Goal: Task Accomplishment & Management: Use online tool/utility

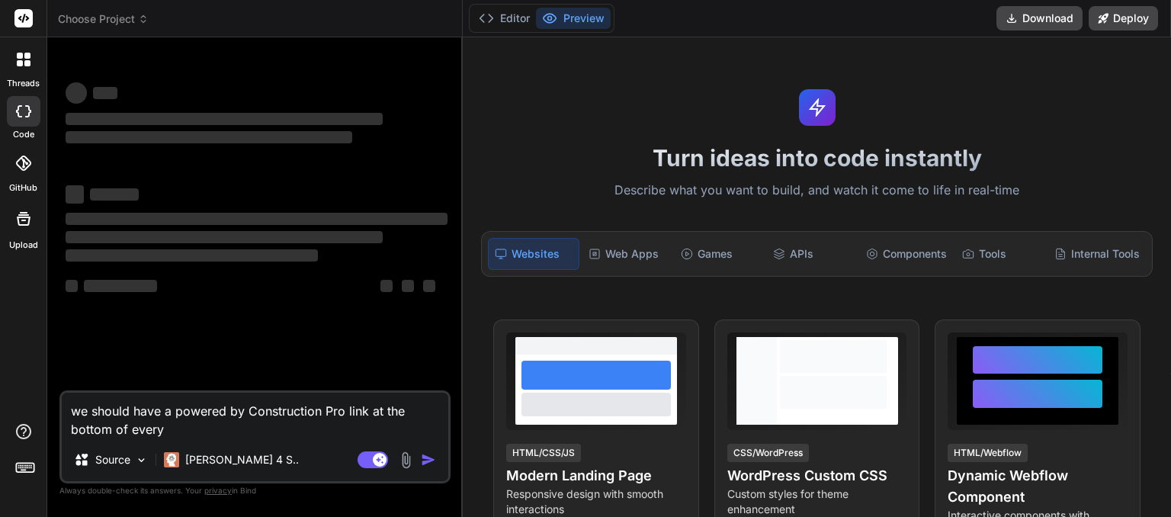
drag, startPoint x: 169, startPoint y: 432, endPoint x: 47, endPoint y: 416, distance: 123.1
click at [62, 416] on textarea "we should have a powered by Construction Pro link at the bottom of every" at bounding box center [255, 416] width 387 height 46
type textarea "x"
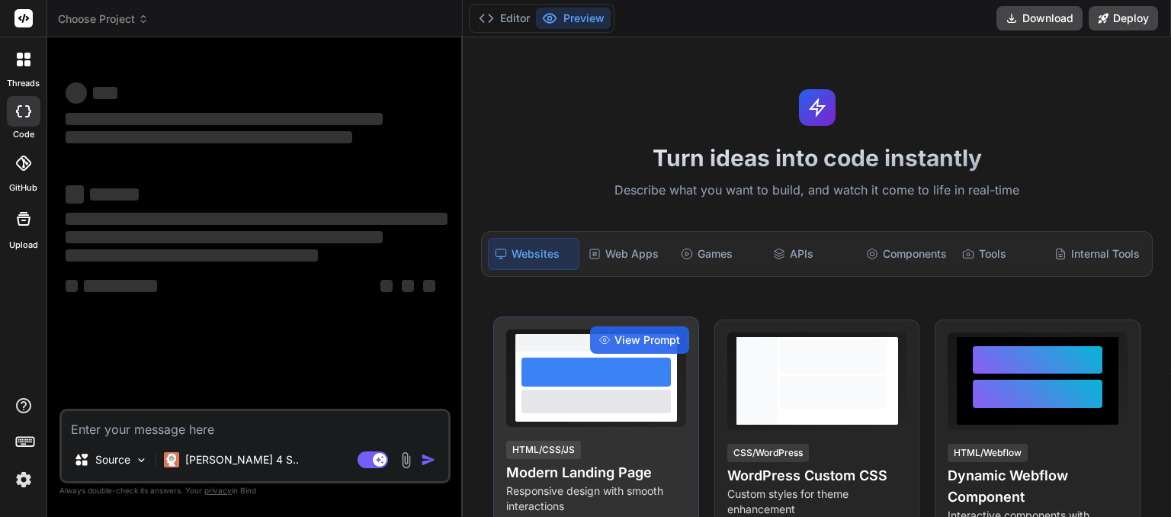
type textarea "x"
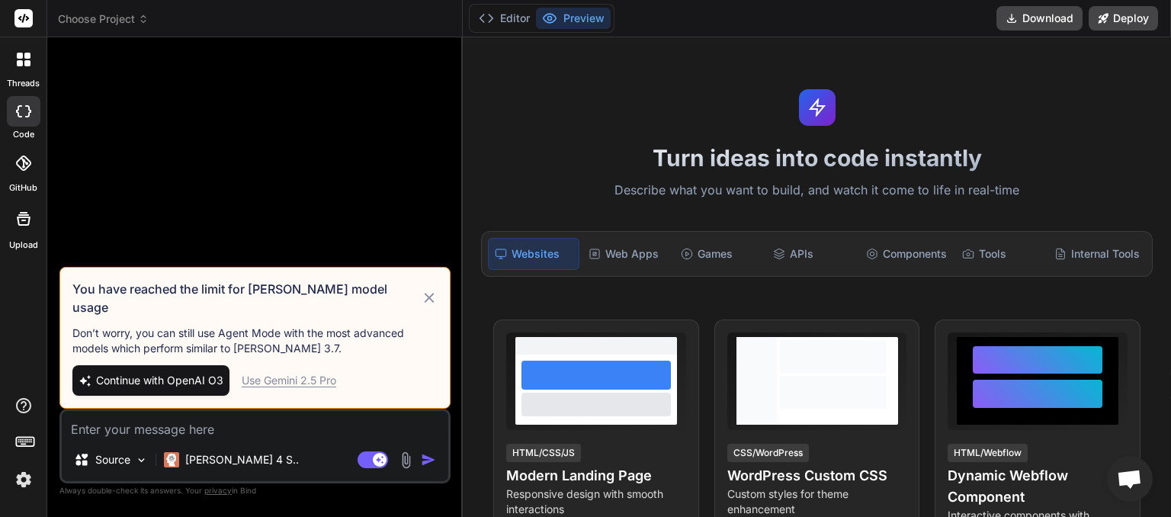
click at [143, 17] on icon at bounding box center [143, 16] width 5 height 2
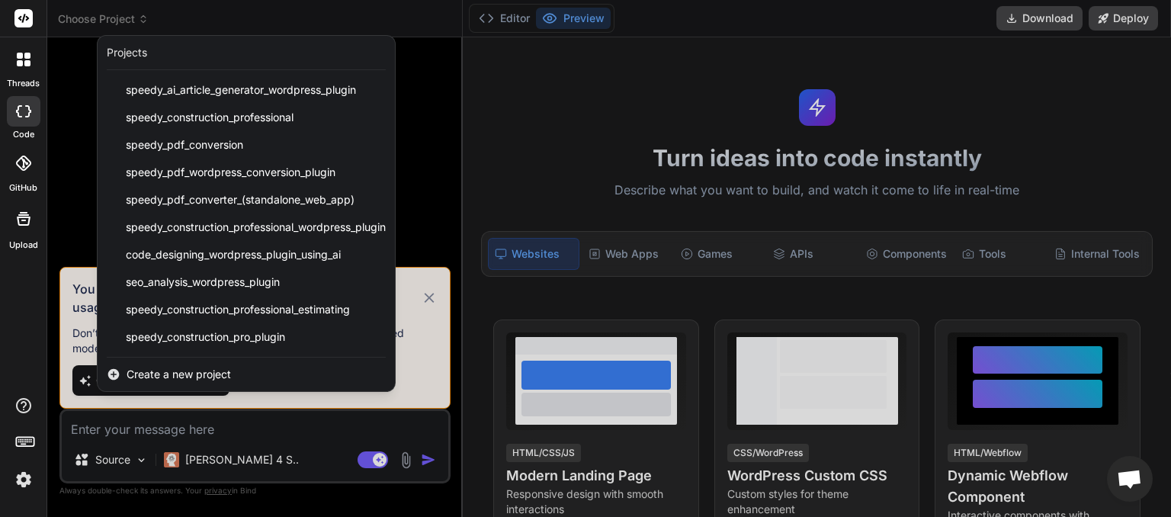
click at [168, 372] on span "Create a new project" at bounding box center [179, 374] width 104 height 15
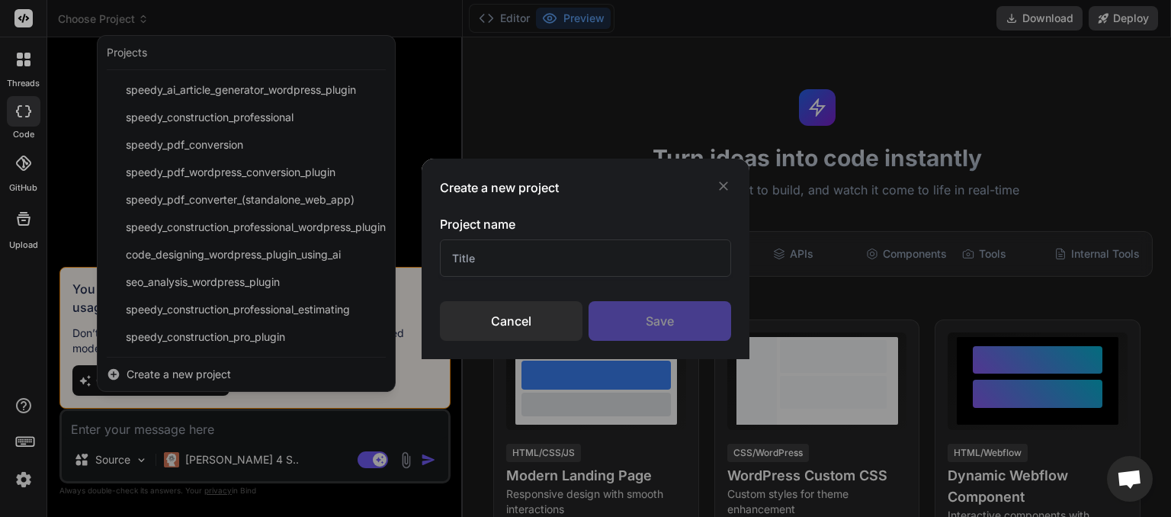
click at [510, 259] on input "text" at bounding box center [585, 257] width 291 height 37
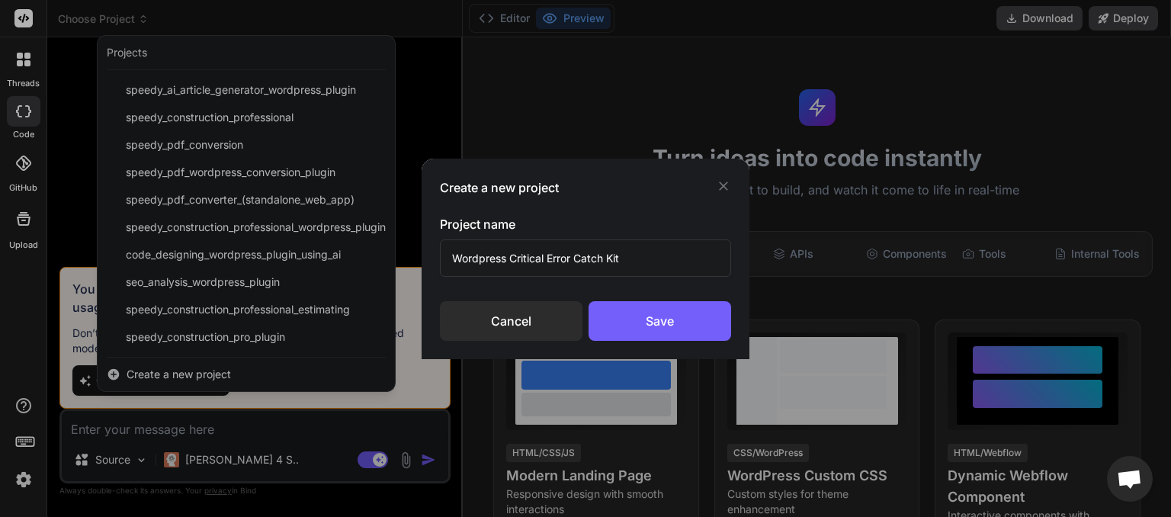
drag, startPoint x: 511, startPoint y: 262, endPoint x: 162, endPoint y: 261, distance: 348.5
click at [440, 249] on input "Wordpress Critical Error Catch Kit" at bounding box center [585, 257] width 291 height 37
type input "Critical Error Catch Plugin"
click at [648, 325] on div "Save" at bounding box center [660, 321] width 143 height 40
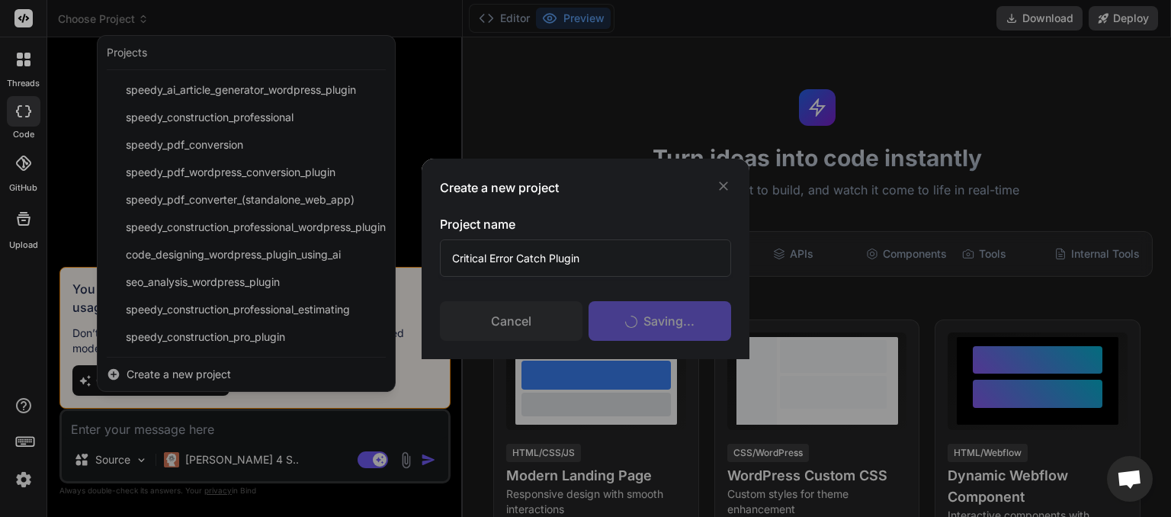
scroll to position [14, 0]
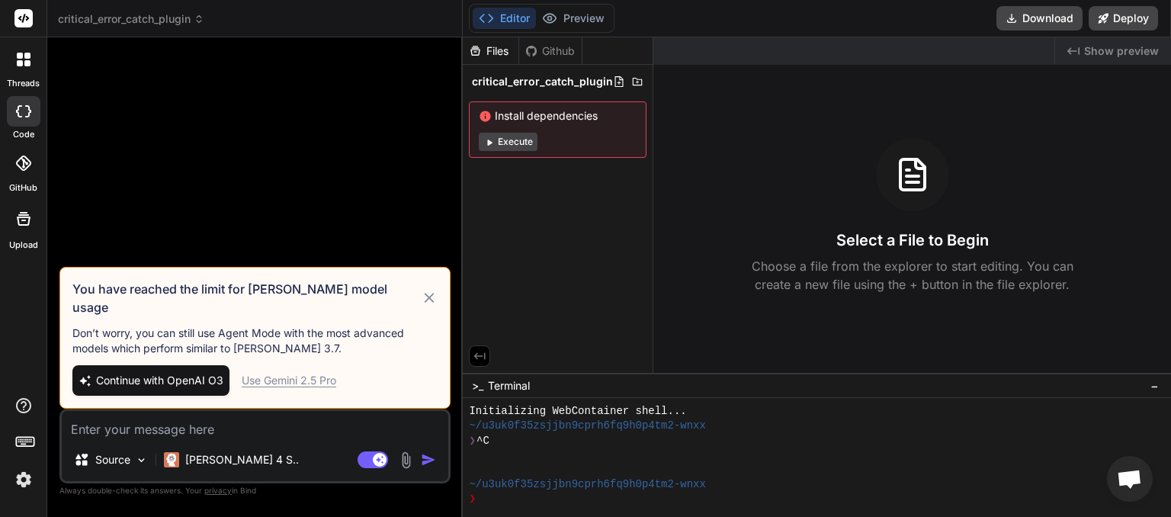
click at [429, 303] on icon at bounding box center [429, 298] width 10 height 10
type textarea "x"
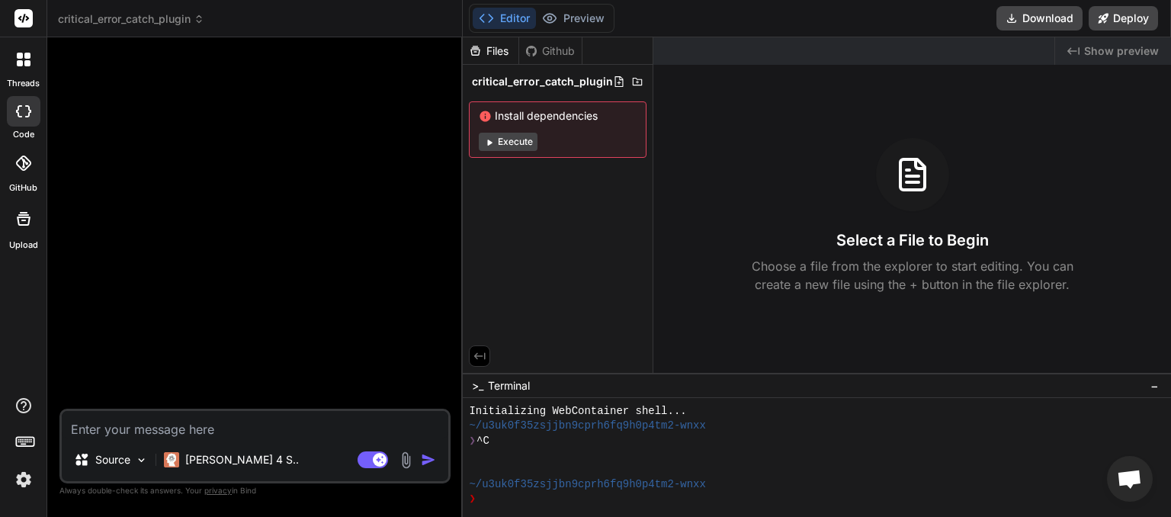
click at [94, 432] on textarea at bounding box center [255, 424] width 387 height 27
paste textarea "⚙️ Loremi Dolorsi: “AM ConsEcte” — A Elitsedd Eiusm Tempori 🧠 Utla Etdolore Mag…"
type textarea "⚙️ Loremi Dolorsi: “AM ConsEcte” — A Elitsedd Eiusm Tempori 🧠 Utla Etdolore Mag…"
type textarea "x"
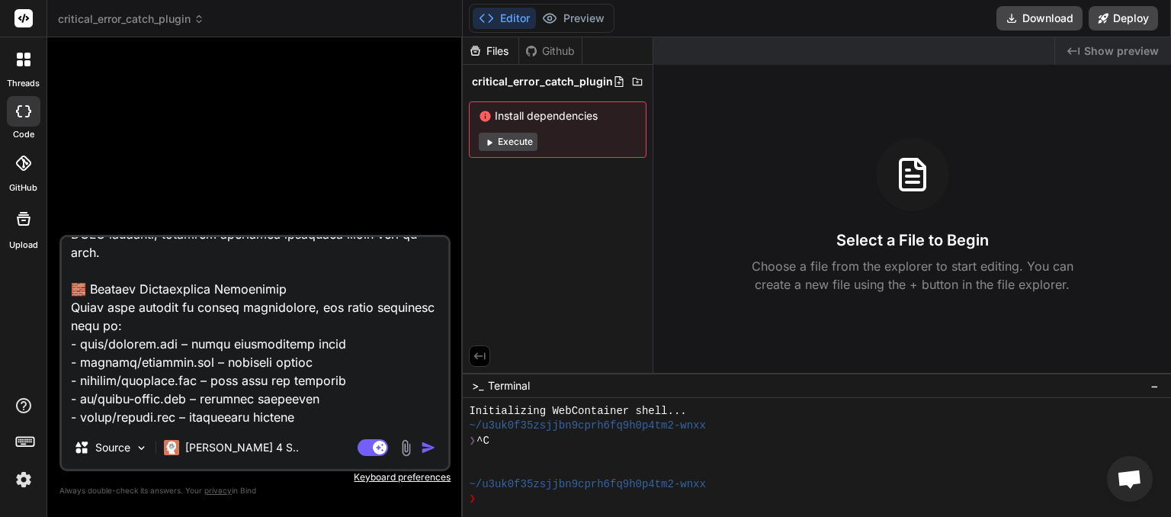
type textarea "⚙️ Loremi Dolorsi: “AM ConsEcte” — A Elitsedd Eiusm Tempori 🧠 Utla Etdolore Mag…"
click at [429, 448] on img "button" at bounding box center [428, 447] width 15 height 15
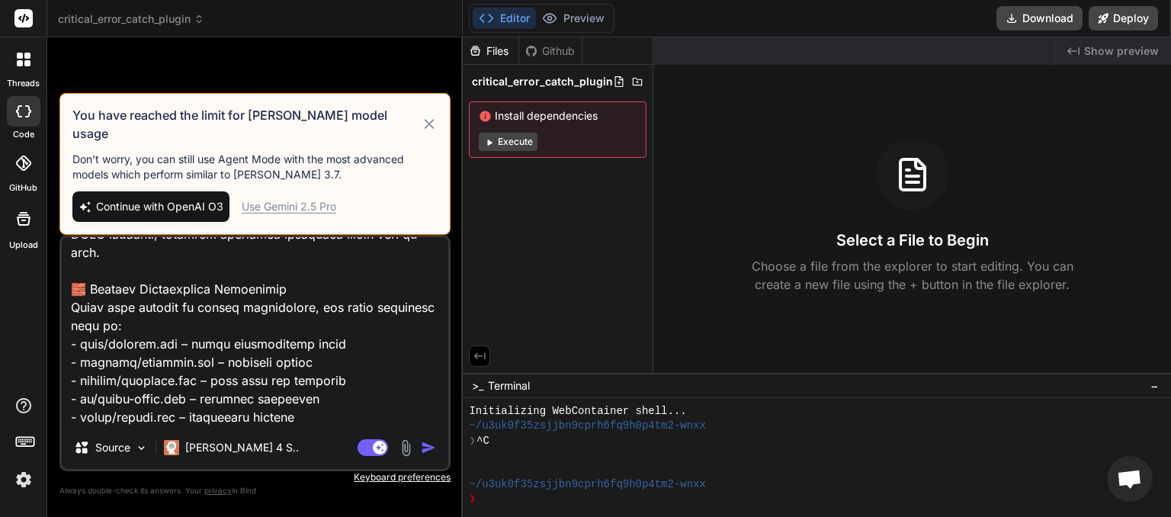
click at [201, 210] on span "Continue with OpenAI O3" at bounding box center [159, 206] width 127 height 15
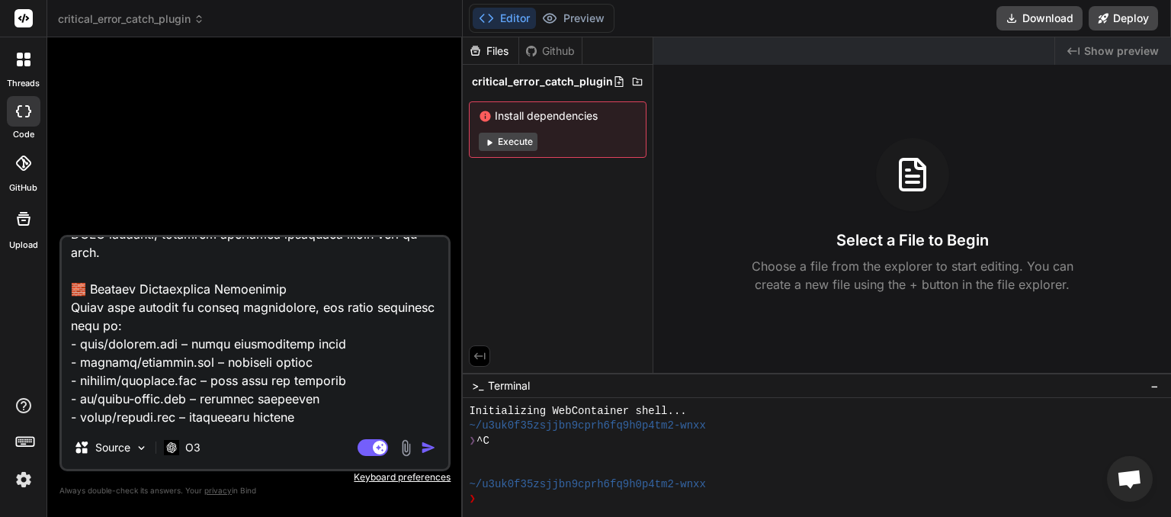
click at [426, 448] on img "button" at bounding box center [428, 447] width 15 height 15
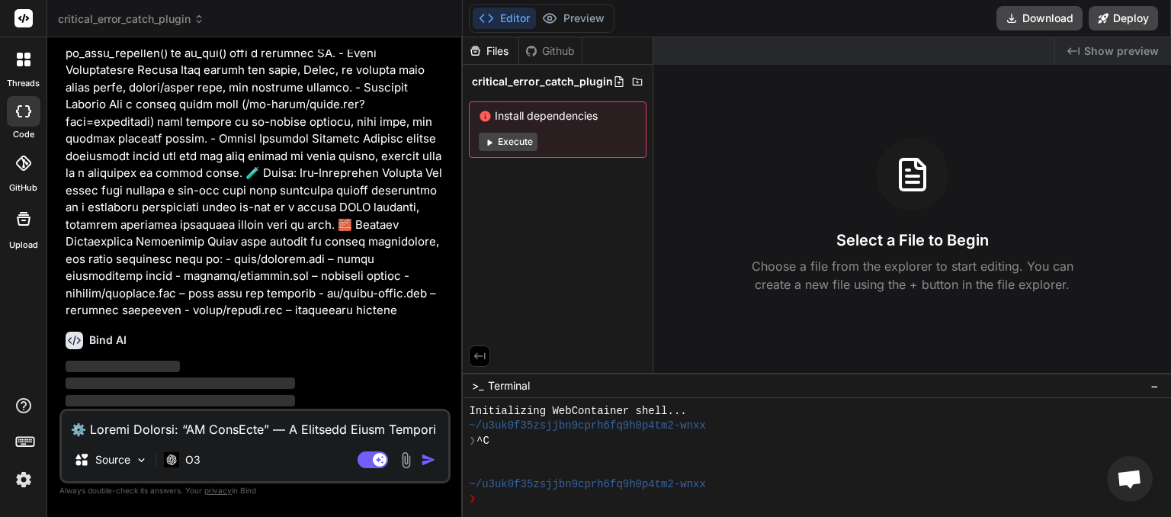
scroll to position [138, 0]
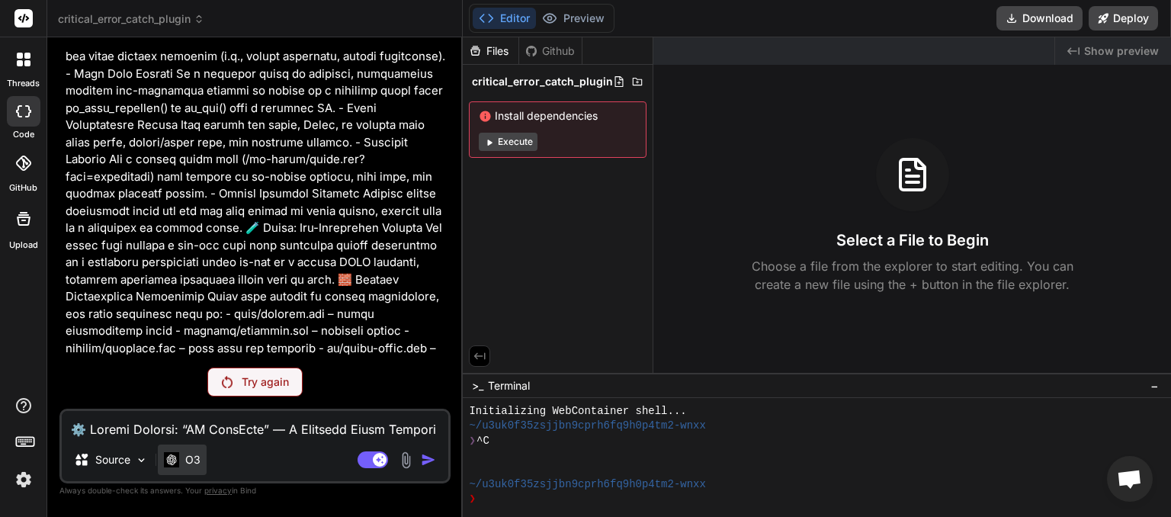
click at [195, 468] on div "O3" at bounding box center [182, 460] width 49 height 31
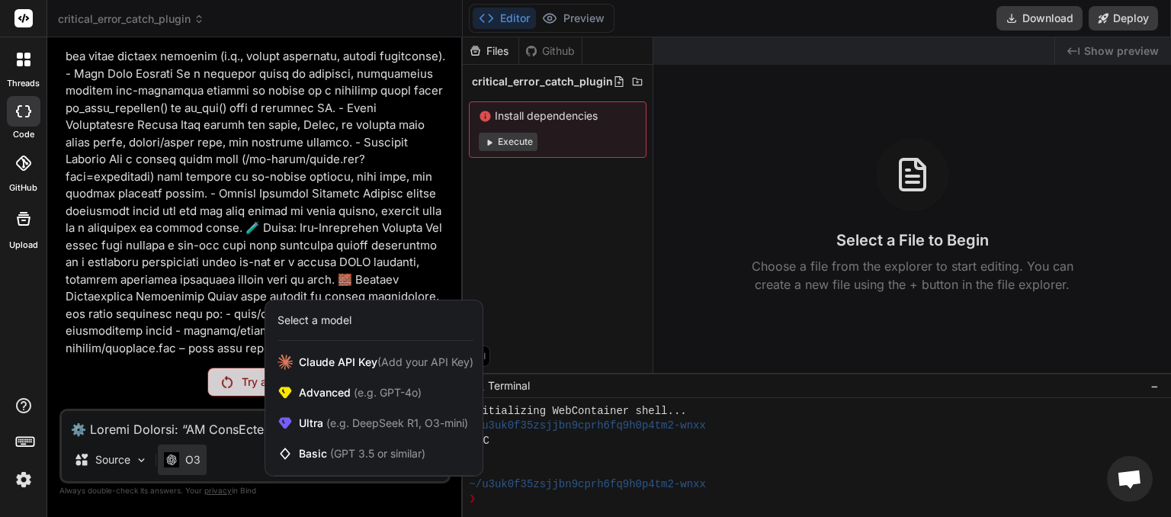
click at [239, 457] on div at bounding box center [585, 258] width 1171 height 517
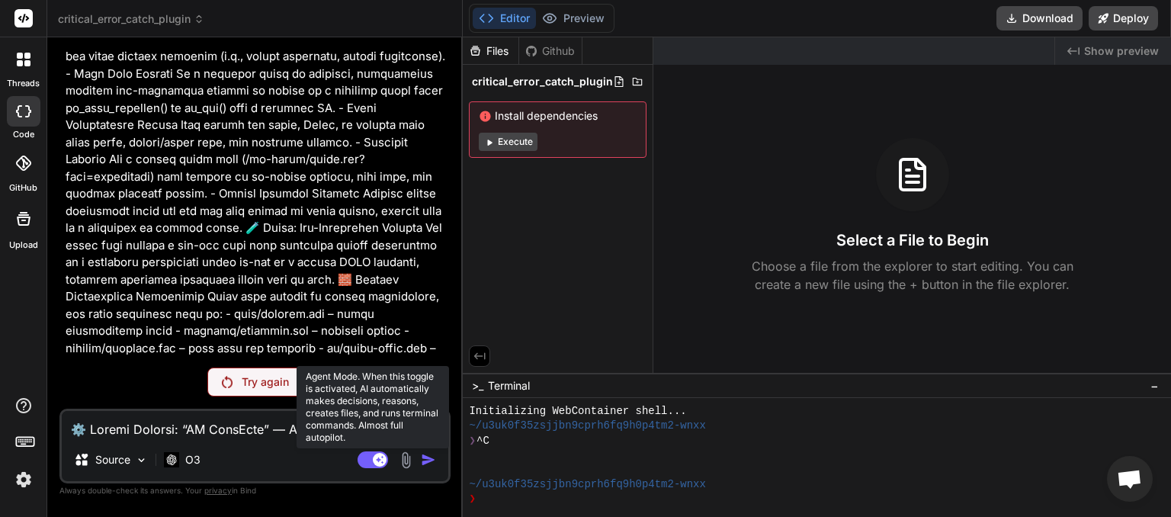
click at [365, 459] on rect at bounding box center [373, 459] width 31 height 17
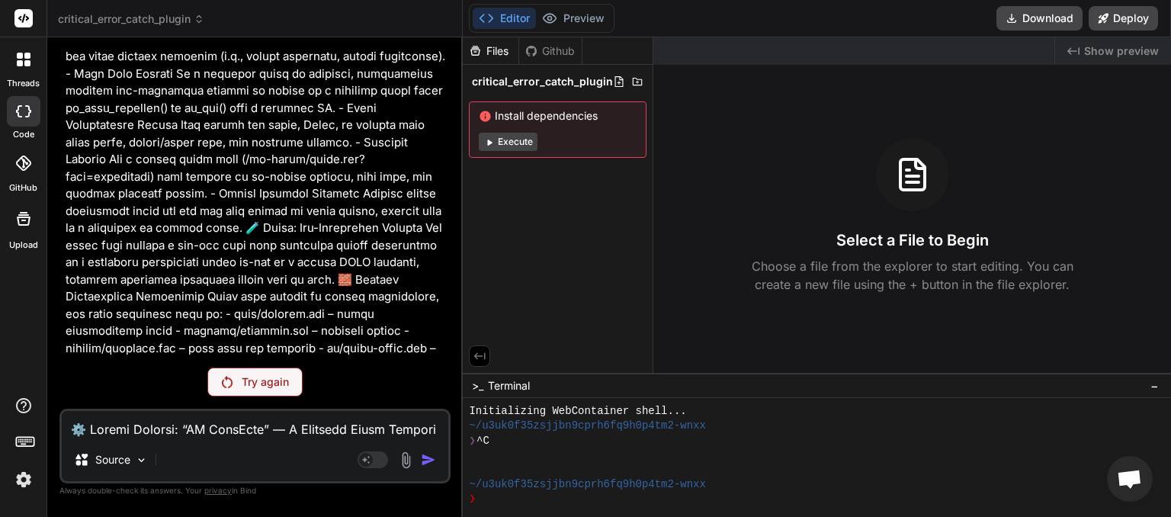
click at [258, 389] on p "Try again" at bounding box center [265, 381] width 47 height 15
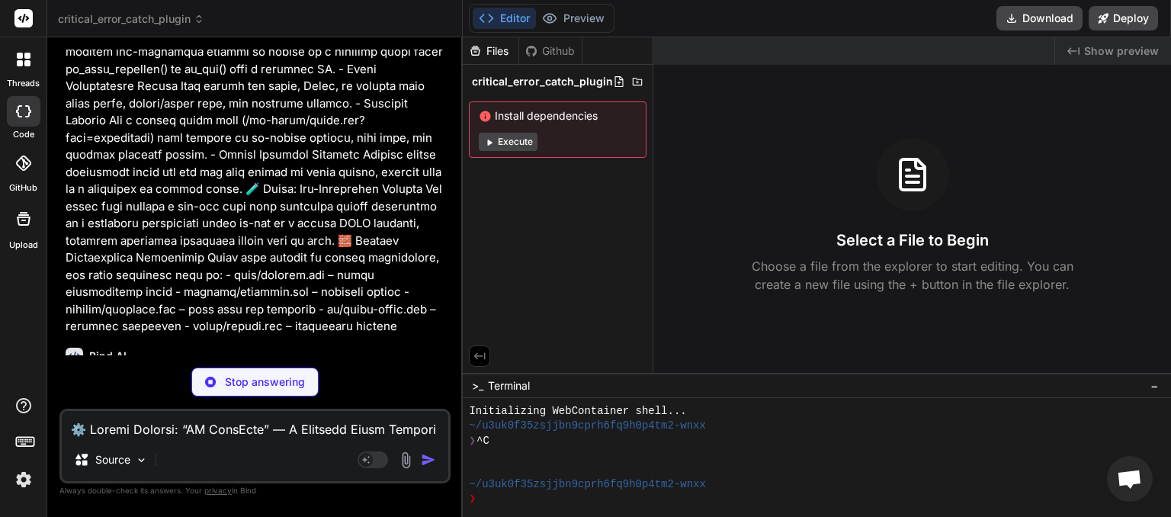
scroll to position [294, 0]
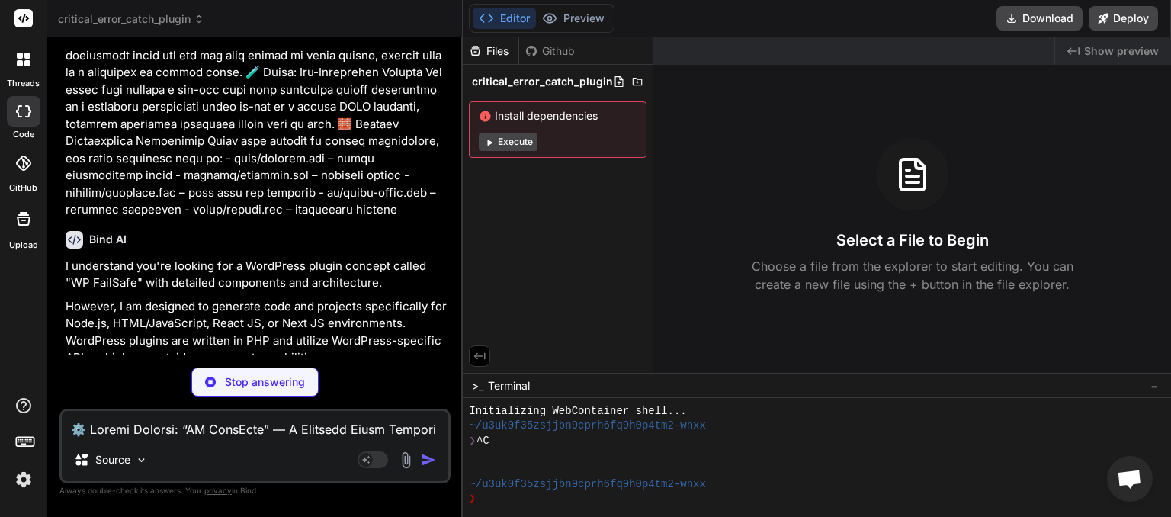
type textarea "x"
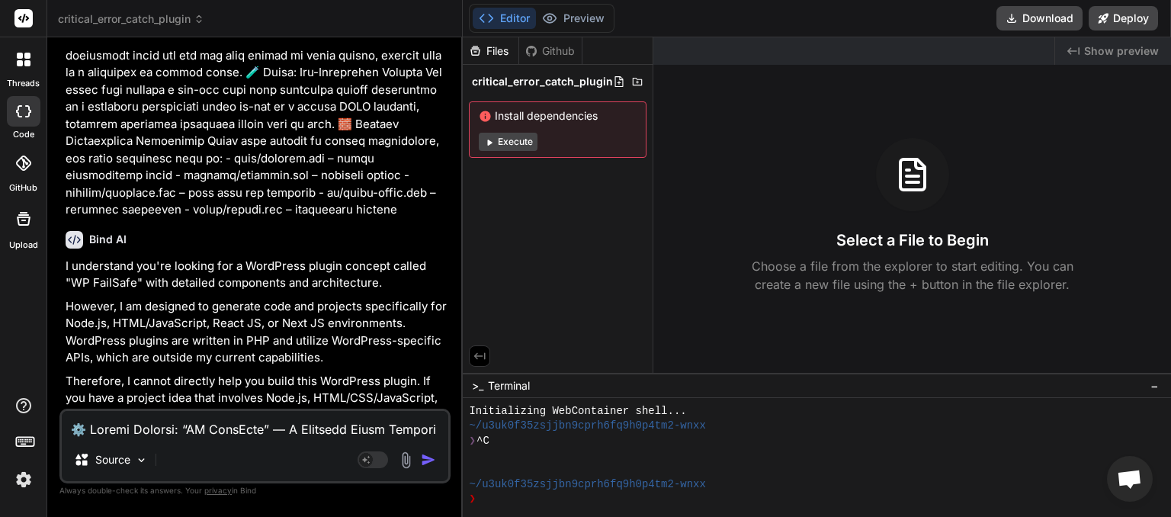
click at [203, 23] on icon at bounding box center [199, 19] width 11 height 11
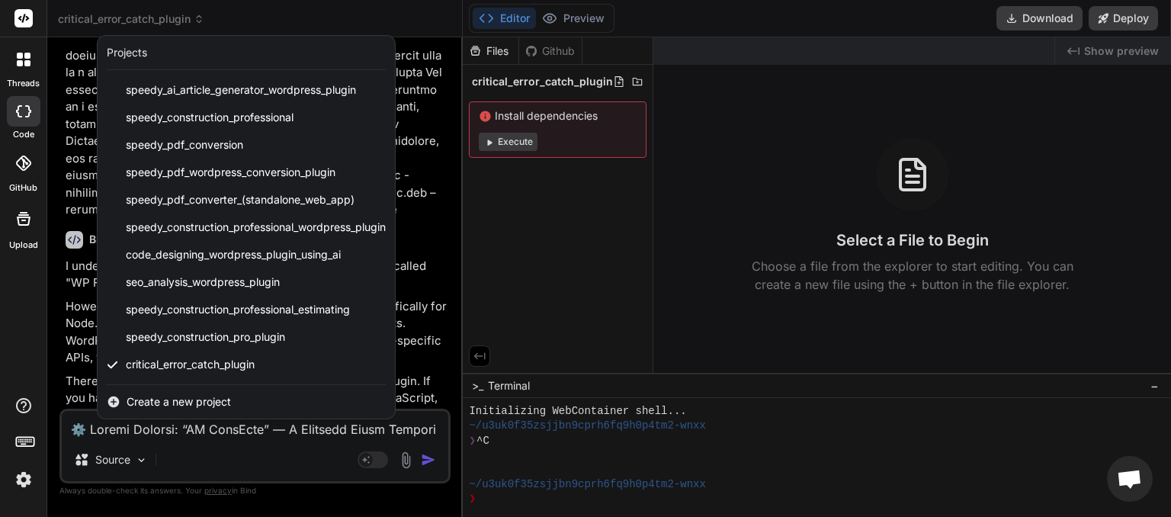
click at [255, 22] on div at bounding box center [585, 258] width 1171 height 517
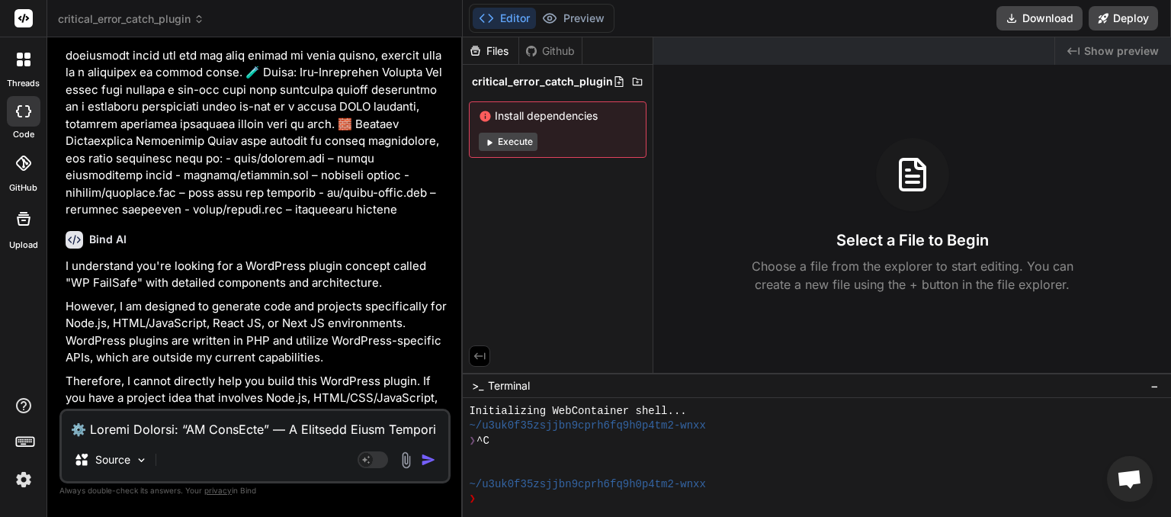
click at [157, 427] on textarea at bounding box center [255, 424] width 387 height 27
type textarea "d"
type textarea "x"
type textarea "de"
type textarea "x"
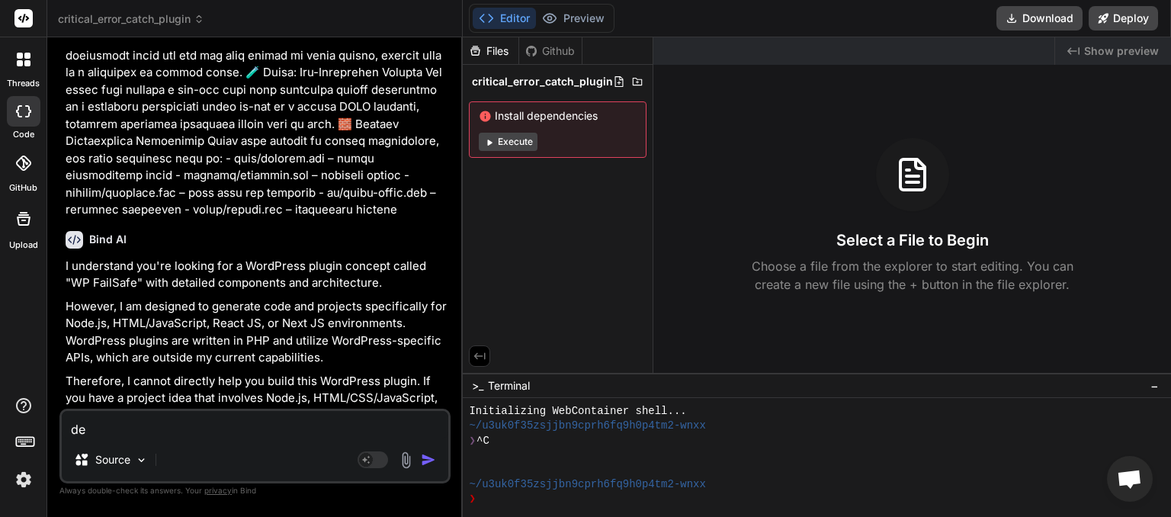
type textarea "del"
type textarea "x"
type textarea "dele"
type textarea "x"
type textarea "delet"
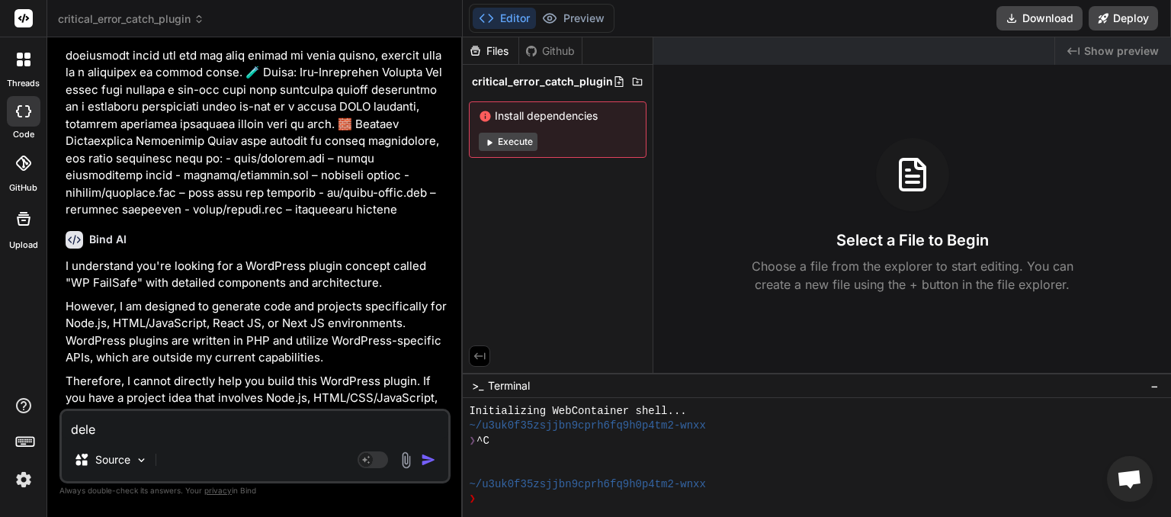
type textarea "x"
type textarea "delet"
type textarea "x"
type textarea "delet"
type textarea "x"
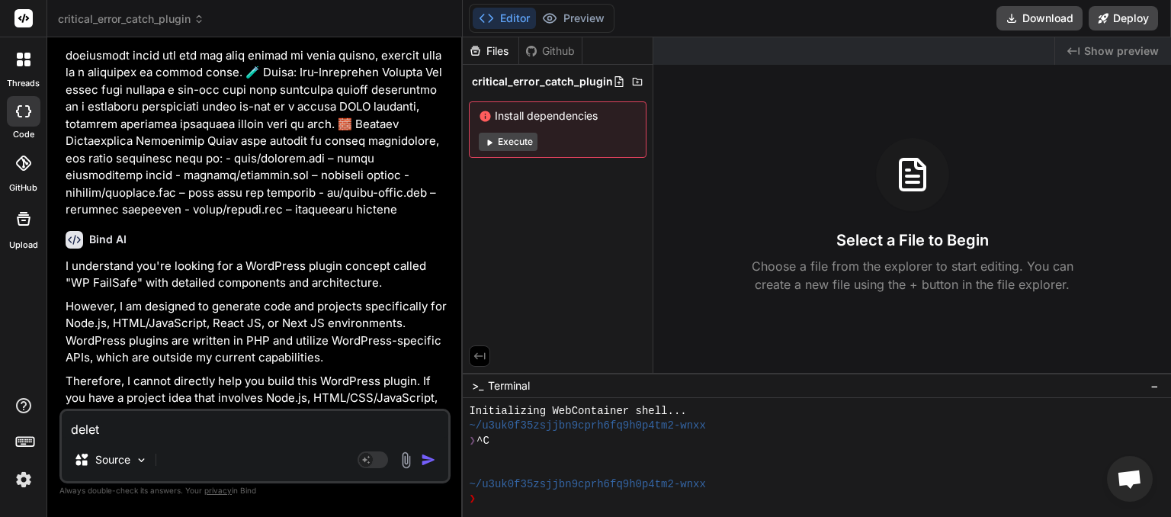
type textarea "delete"
type textarea "x"
type textarea "delete"
type textarea "x"
type textarea "delete p"
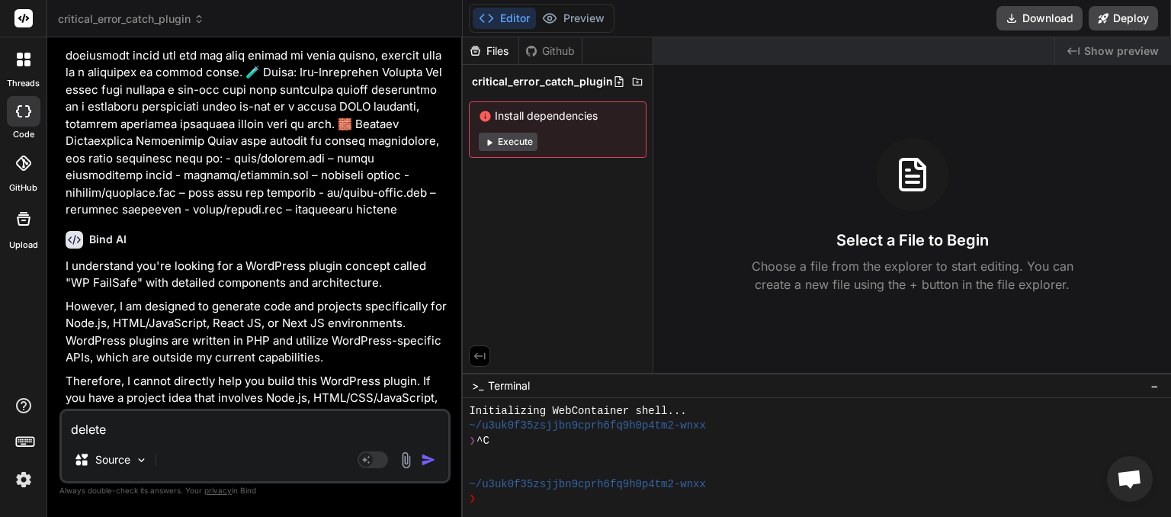
type textarea "x"
type textarea "delete pr"
type textarea "x"
type textarea "delete pro"
type textarea "x"
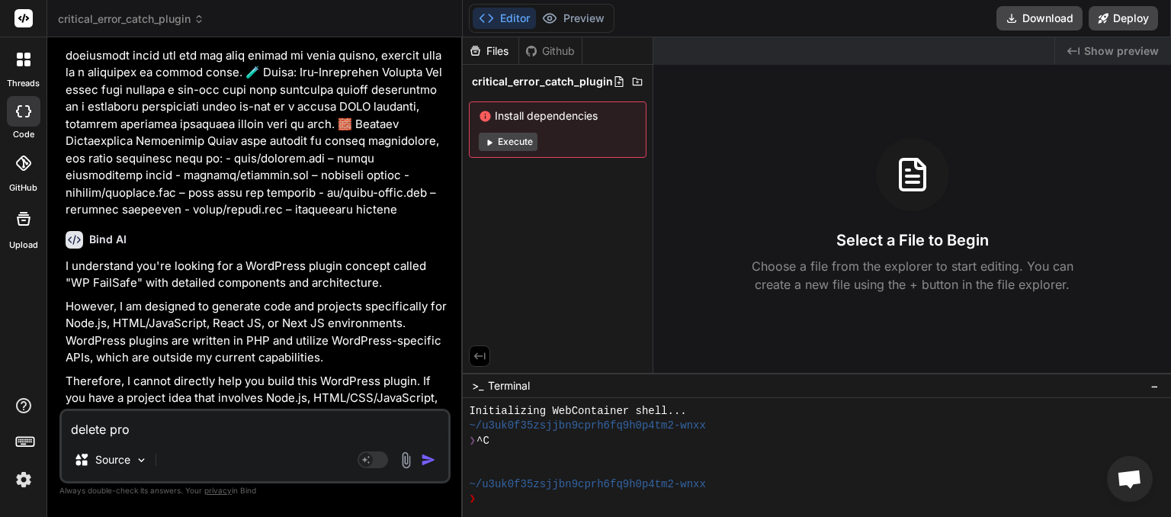
type textarea "delete proj"
type textarea "x"
type textarea "delete proje"
type textarea "x"
type textarea "delete projec"
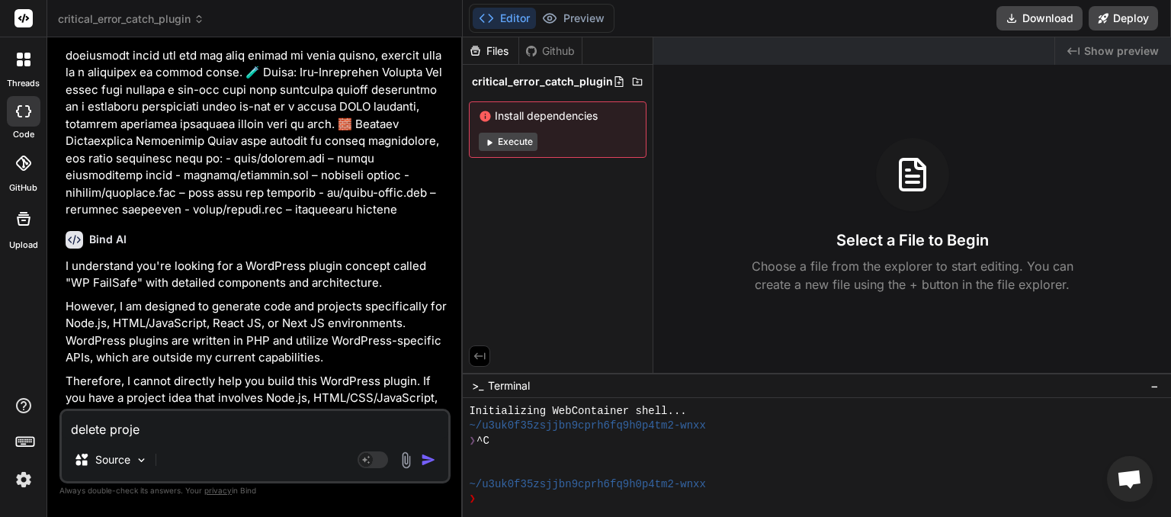
type textarea "x"
type textarea "delete project"
type textarea "x"
type textarea "delete project"
click at [430, 458] on img "button" at bounding box center [428, 459] width 15 height 15
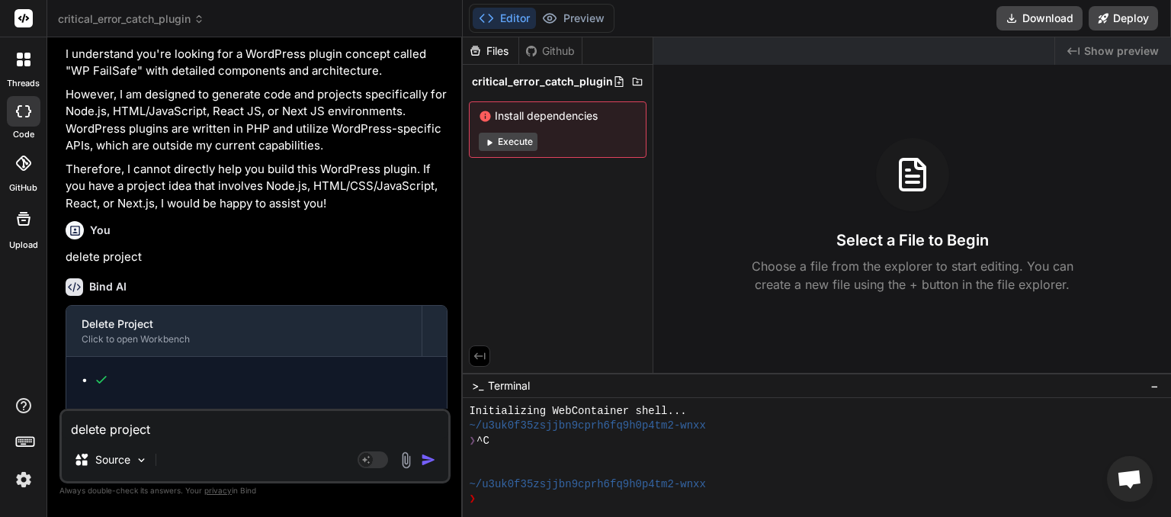
scroll to position [537, 0]
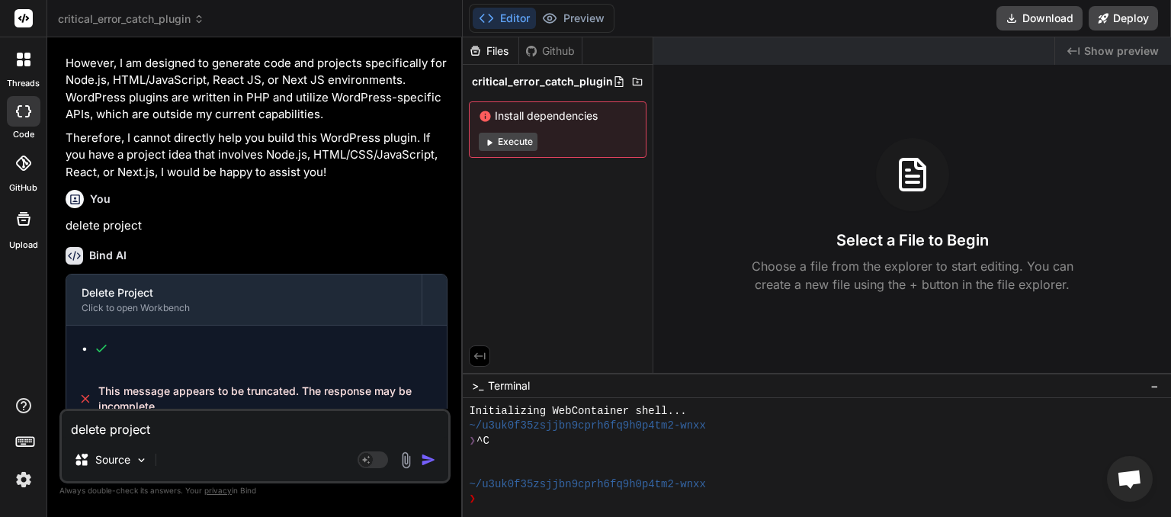
click at [185, 24] on span "critical_error_catch_plugin" at bounding box center [131, 18] width 146 height 15
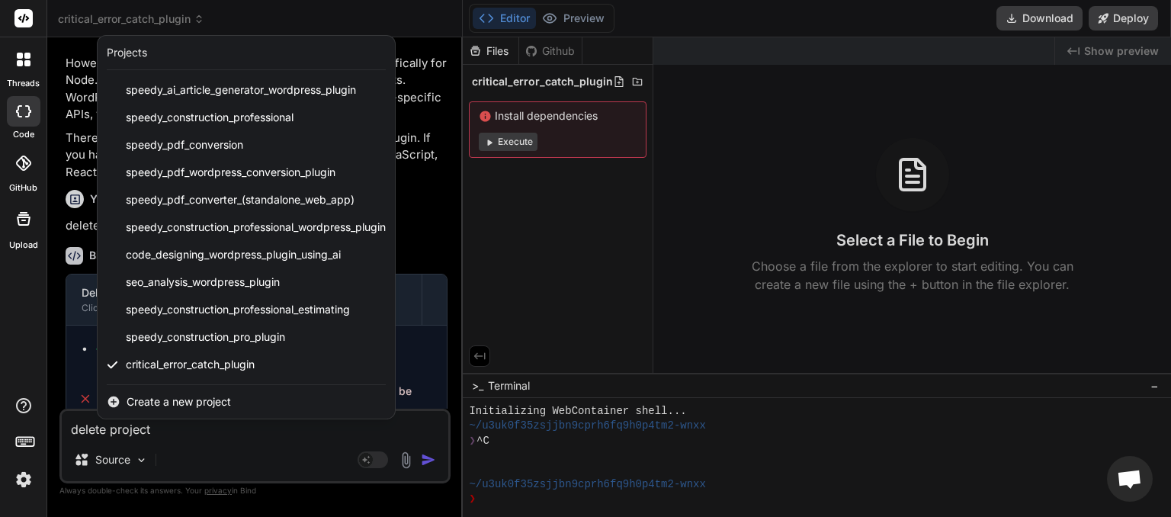
drag, startPoint x: 329, startPoint y: 467, endPoint x: 343, endPoint y: 467, distance: 13.7
click at [329, 467] on div at bounding box center [585, 258] width 1171 height 517
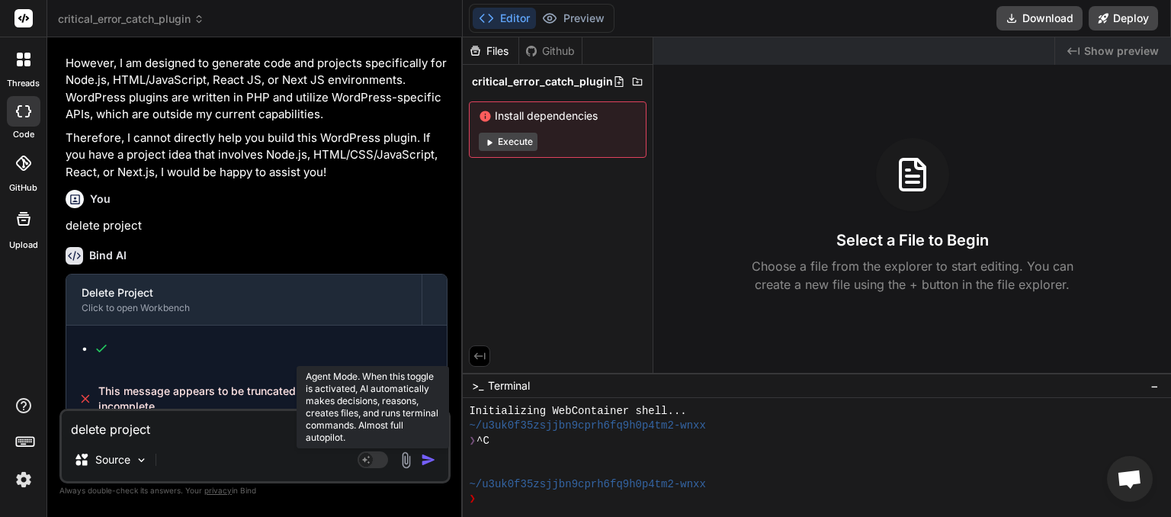
click at [381, 464] on rect at bounding box center [373, 459] width 31 height 17
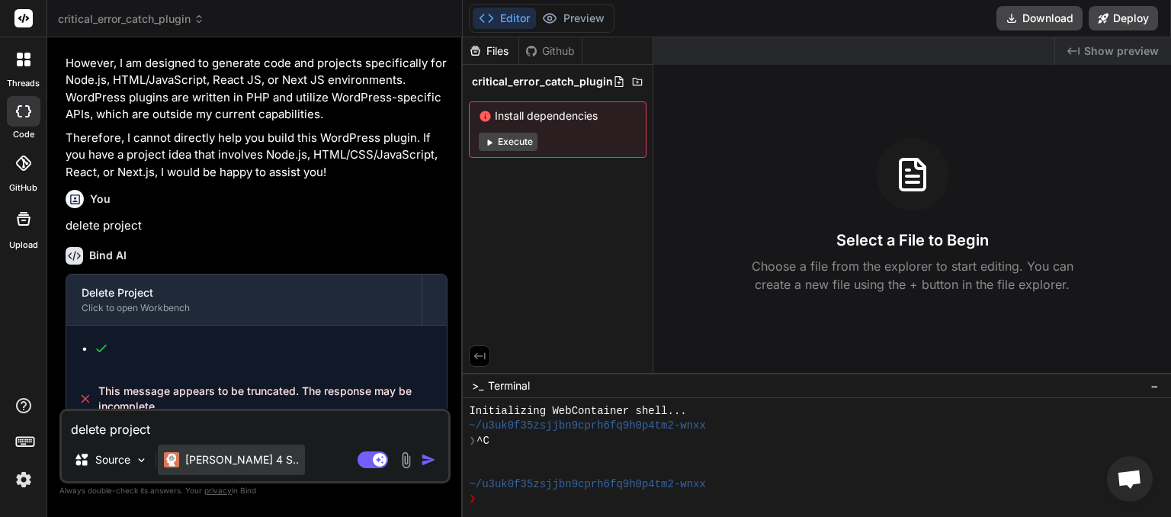
click at [224, 454] on p "[PERSON_NAME] 4 S.." at bounding box center [242, 459] width 114 height 15
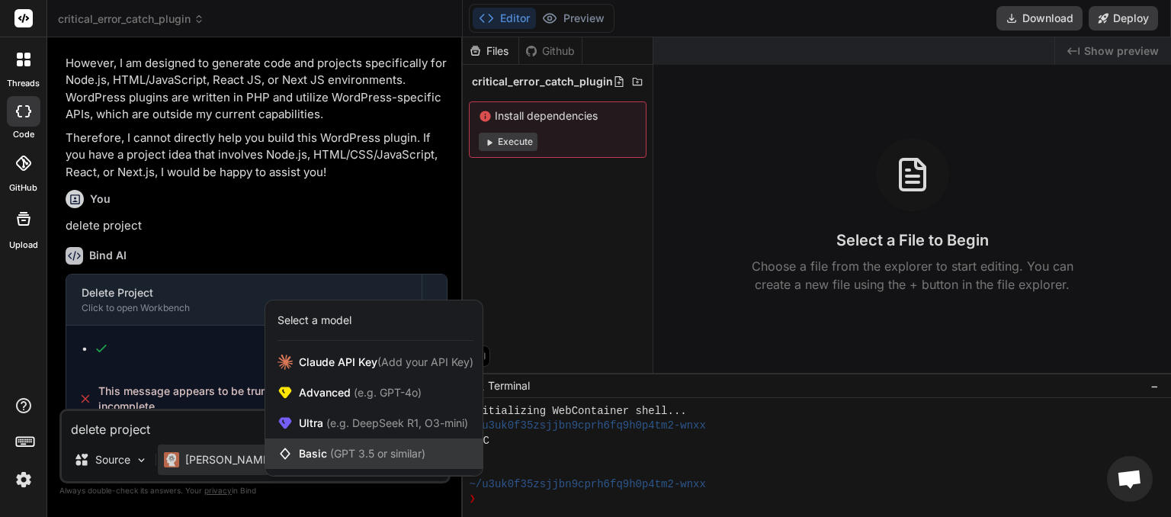
click at [303, 457] on span "Basic (GPT 3.5 or similar)" at bounding box center [362, 453] width 127 height 15
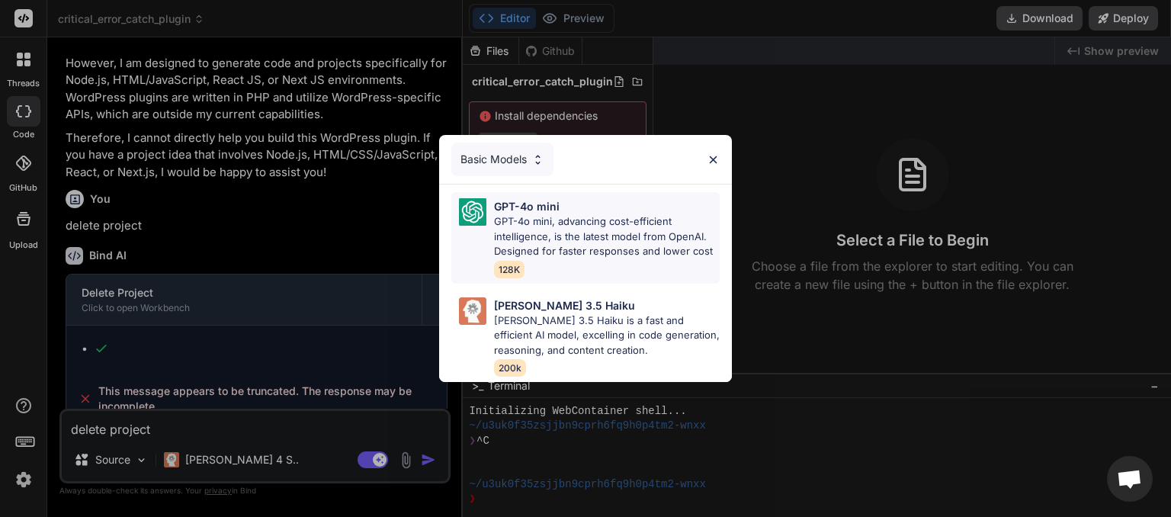
click at [524, 217] on p "GPT-4o mini, advancing cost-efficient intelligence, is the latest model from Op…" at bounding box center [607, 236] width 226 height 45
type textarea "x"
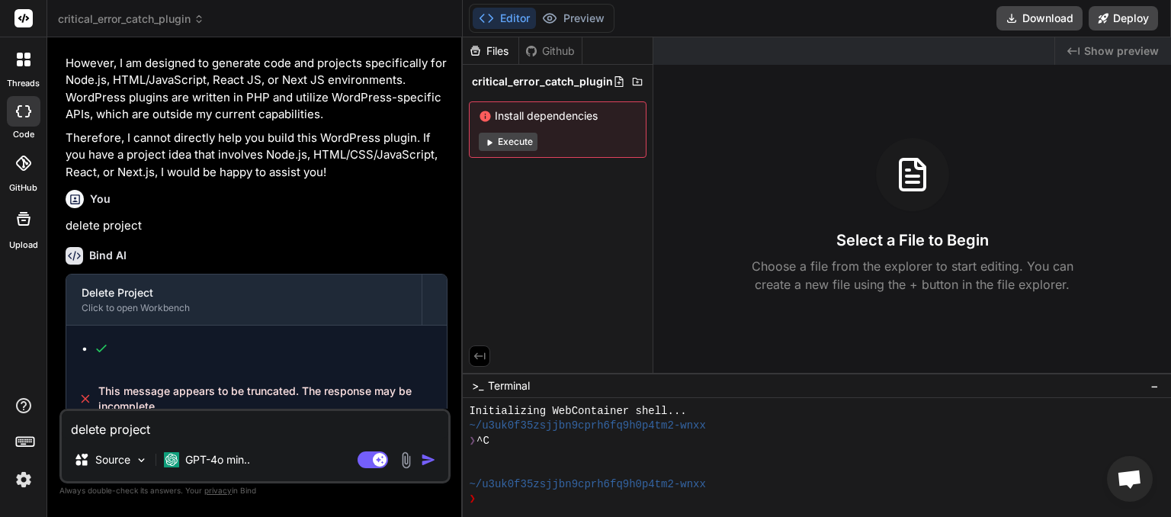
click at [125, 423] on textarea "delete project" at bounding box center [255, 424] width 387 height 27
type textarea "r"
type textarea "x"
type textarea "re"
type textarea "x"
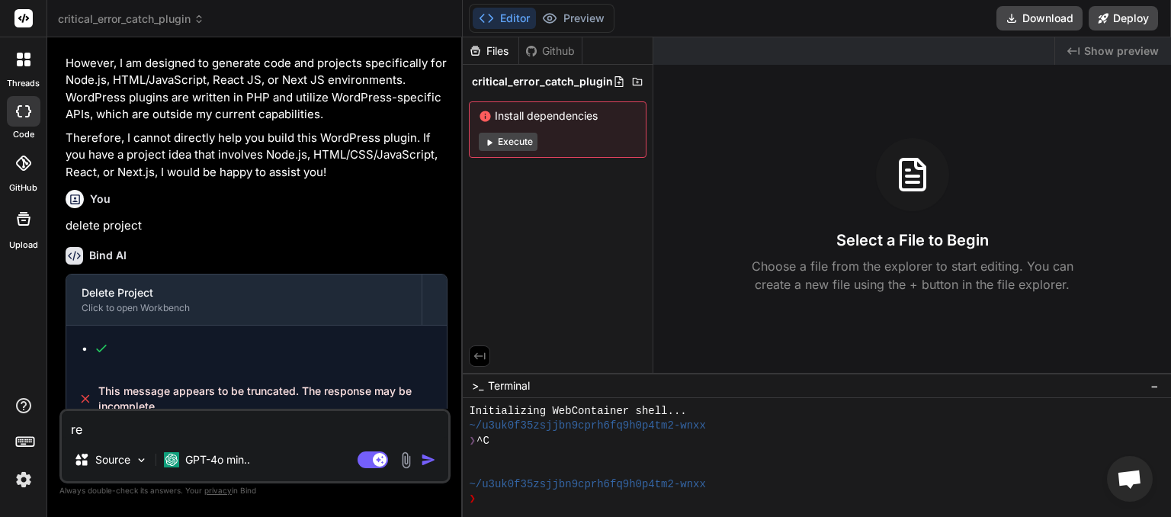
type textarea "ref"
type textarea "x"
type textarea "refr"
type textarea "x"
type textarea "refre"
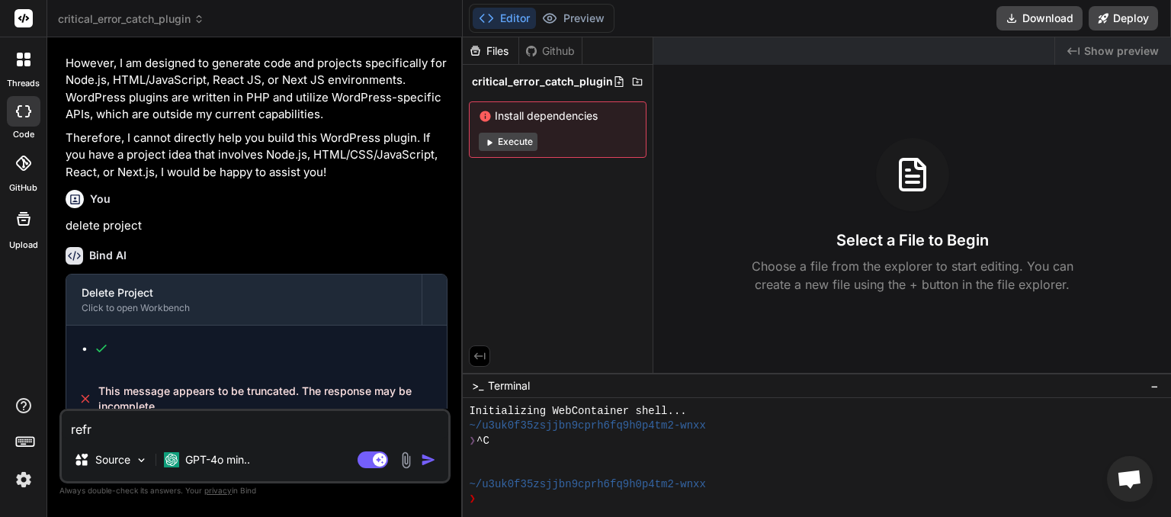
type textarea "x"
type textarea "refres"
type textarea "x"
type textarea "refresh"
type textarea "x"
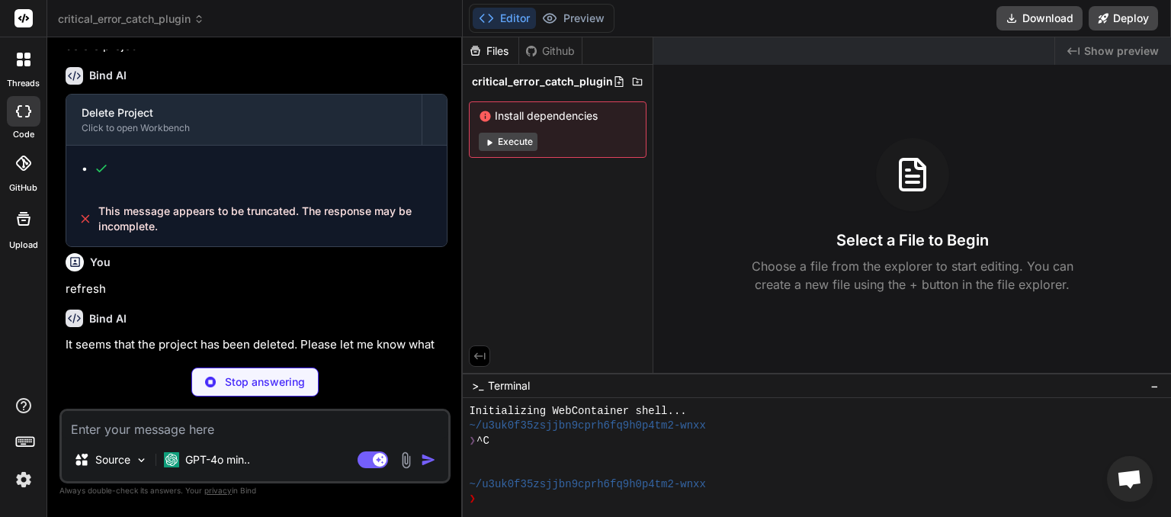
scroll to position [663, 0]
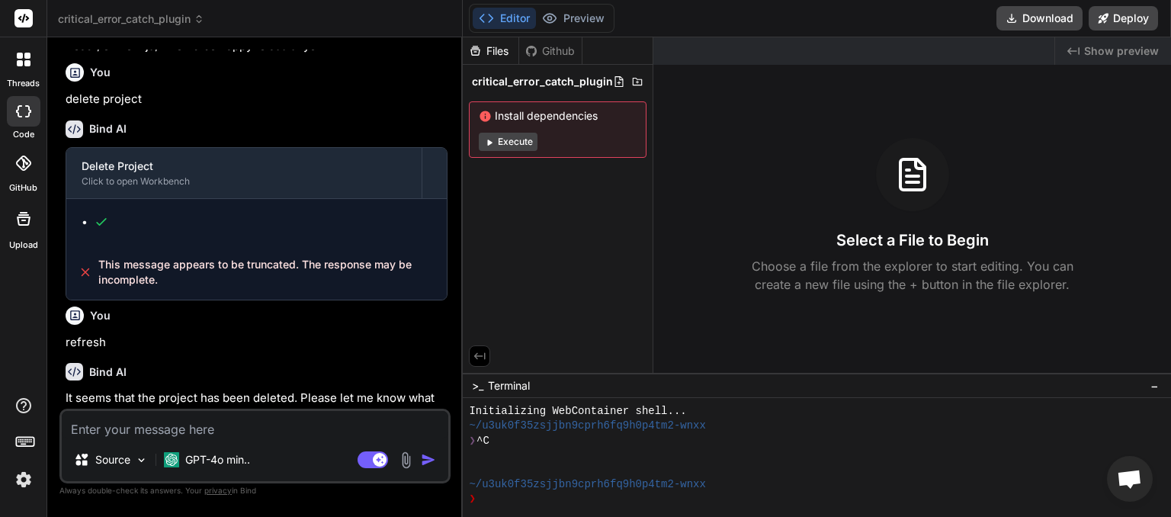
type textarea "x"
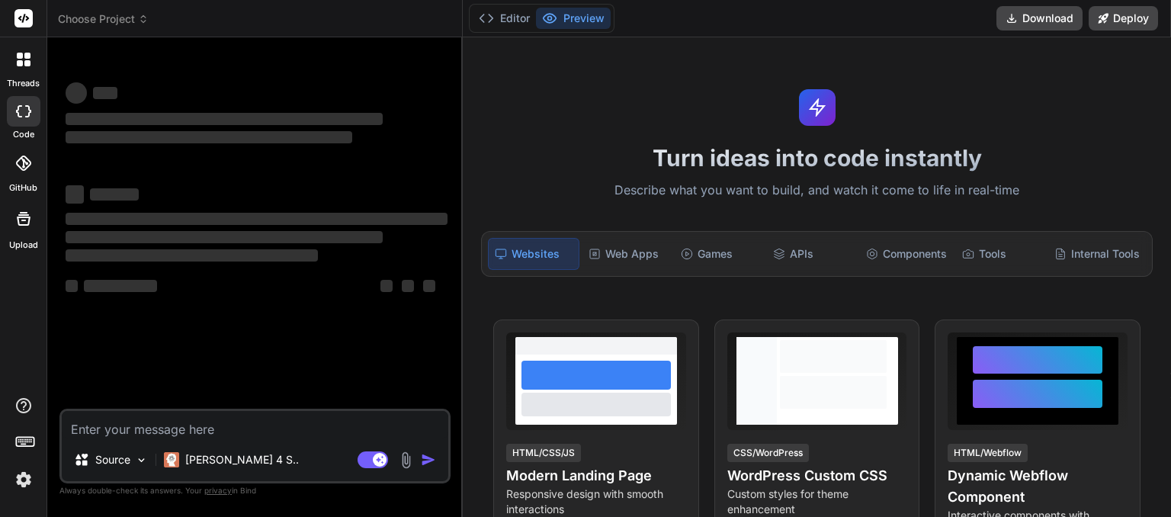
click at [141, 17] on icon at bounding box center [143, 19] width 11 height 11
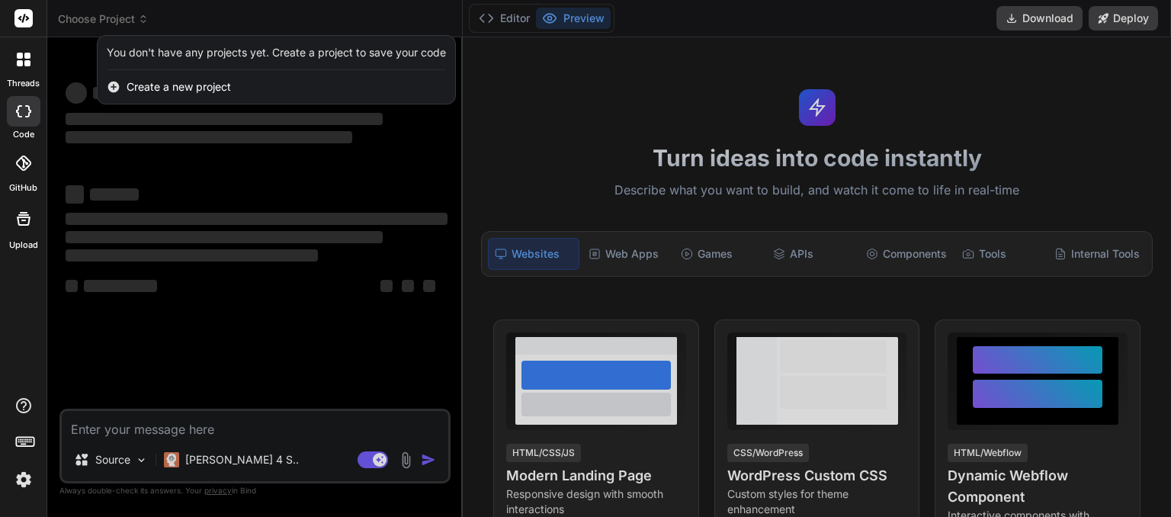
click at [142, 17] on div at bounding box center [585, 258] width 1171 height 517
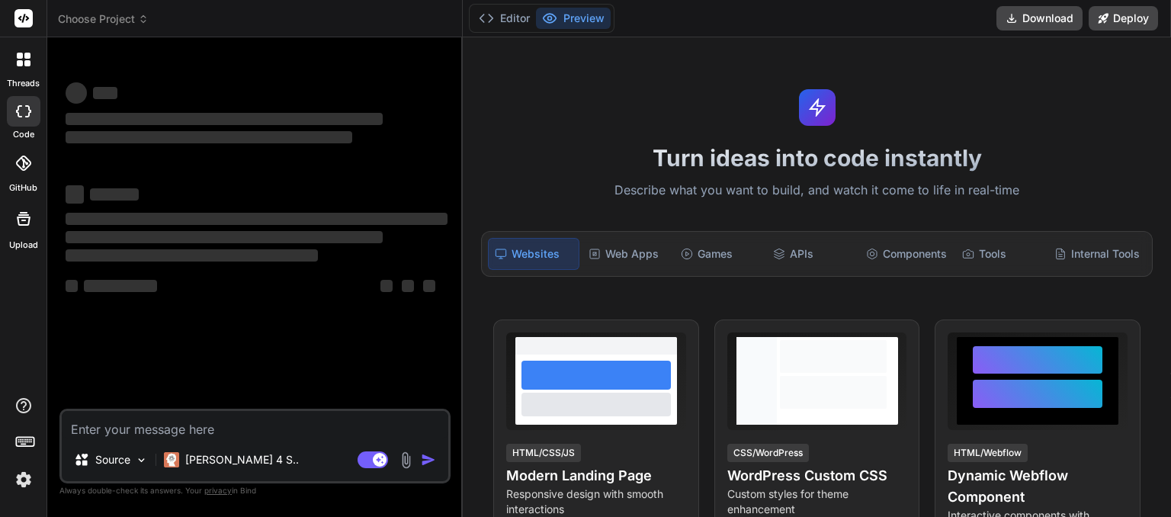
click at [142, 18] on icon at bounding box center [143, 16] width 5 height 2
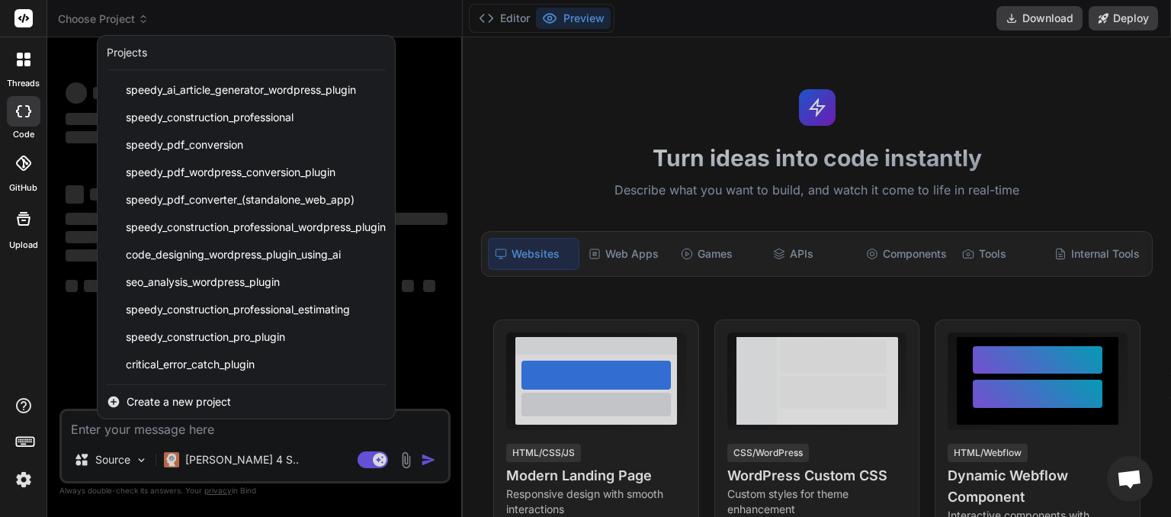
type textarea "x"
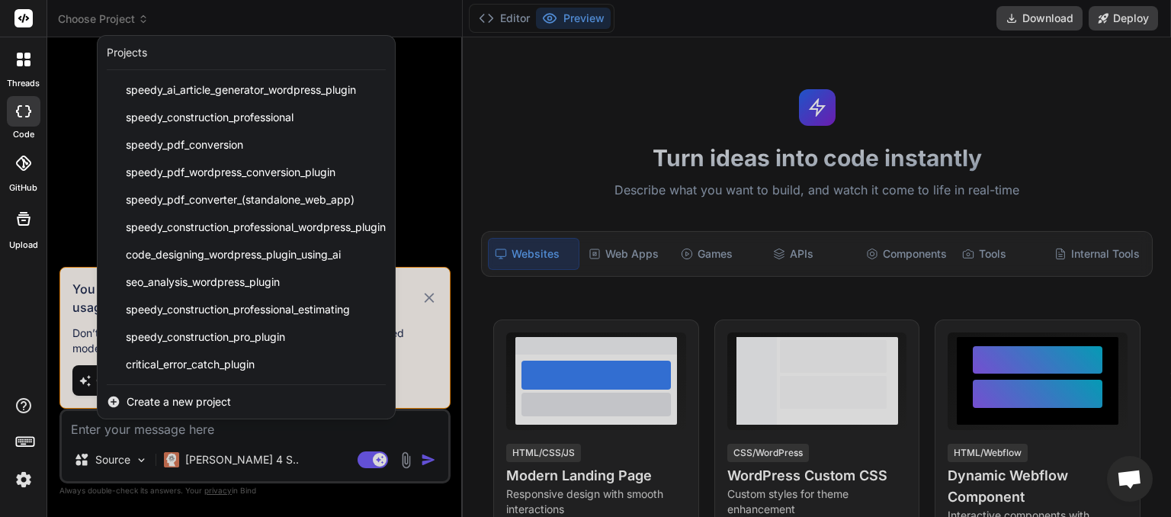
click at [431, 307] on div at bounding box center [585, 258] width 1171 height 517
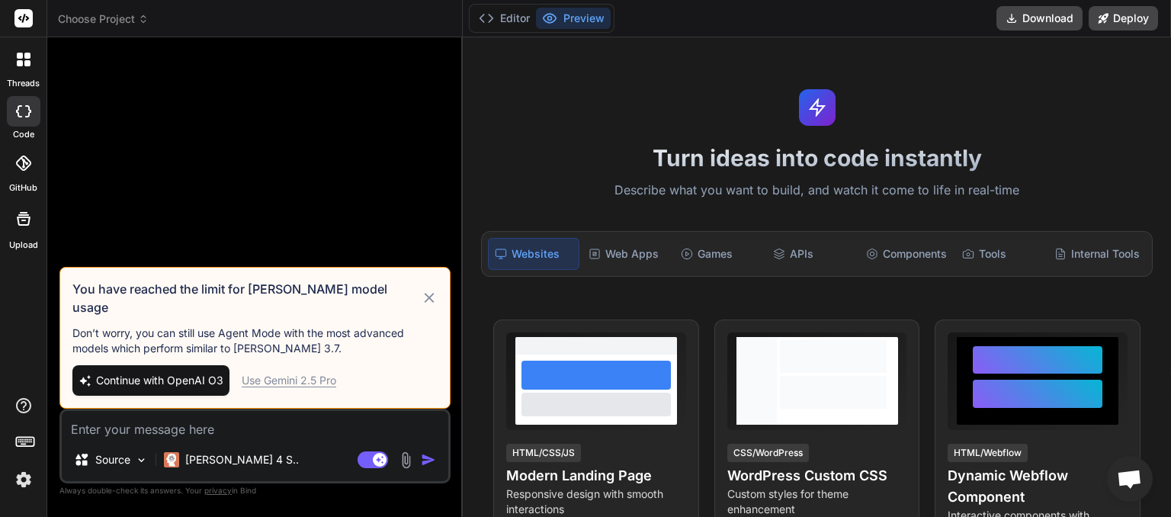
click at [159, 436] on textarea at bounding box center [255, 424] width 387 height 27
paste textarea "⚙️ Loremi Dolorsi: “AM ConsEcte” — A Elitsedd Eiusm Tempori 🧠 Utla Etdolore Mag…"
type textarea "⚙️ Loremi Dolorsi: “AM ConsEcte” — A Elitsedd Eiusm Tempori 🧠 Utla Etdolore Mag…"
type textarea "x"
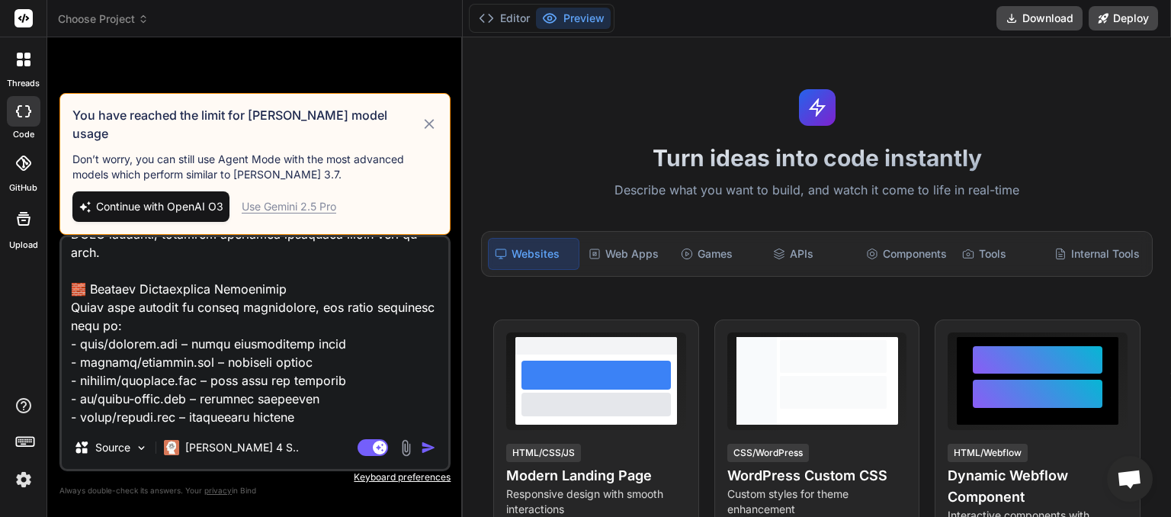
type textarea "⚙️ Loremi Dolorsi: “AM ConsEcte” — A Elitsedd Eiusm Tempori 🧠 Utla Etdolore Mag…"
click at [146, 204] on span "Continue with OpenAI O3" at bounding box center [159, 206] width 127 height 15
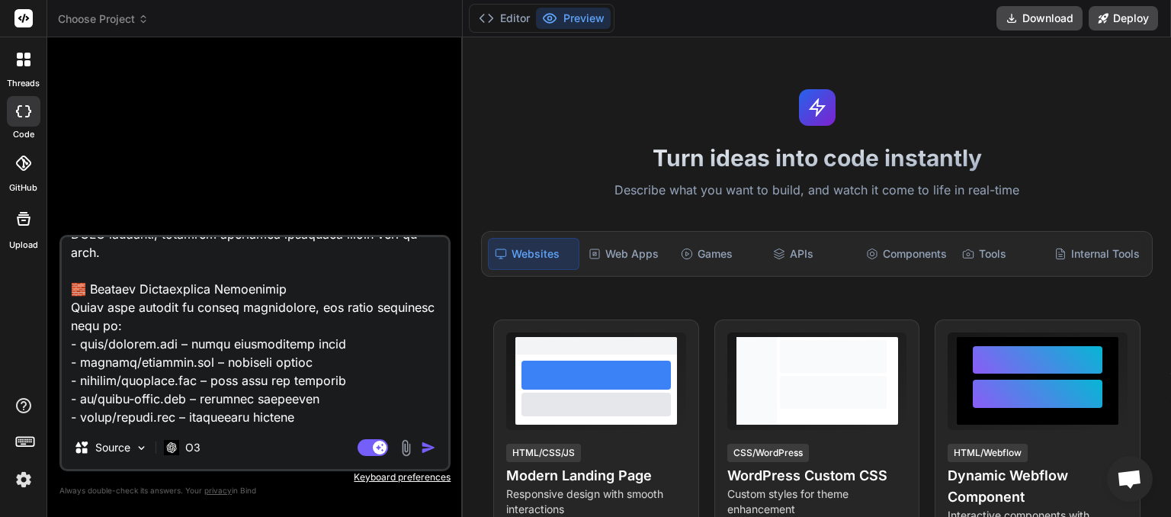
click at [429, 452] on img "button" at bounding box center [428, 447] width 15 height 15
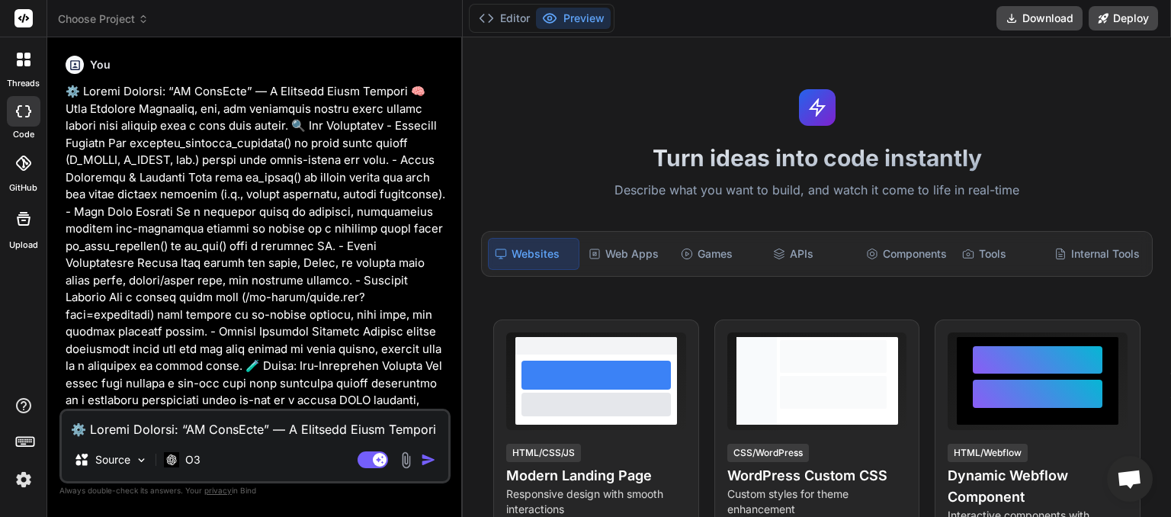
scroll to position [193, 0]
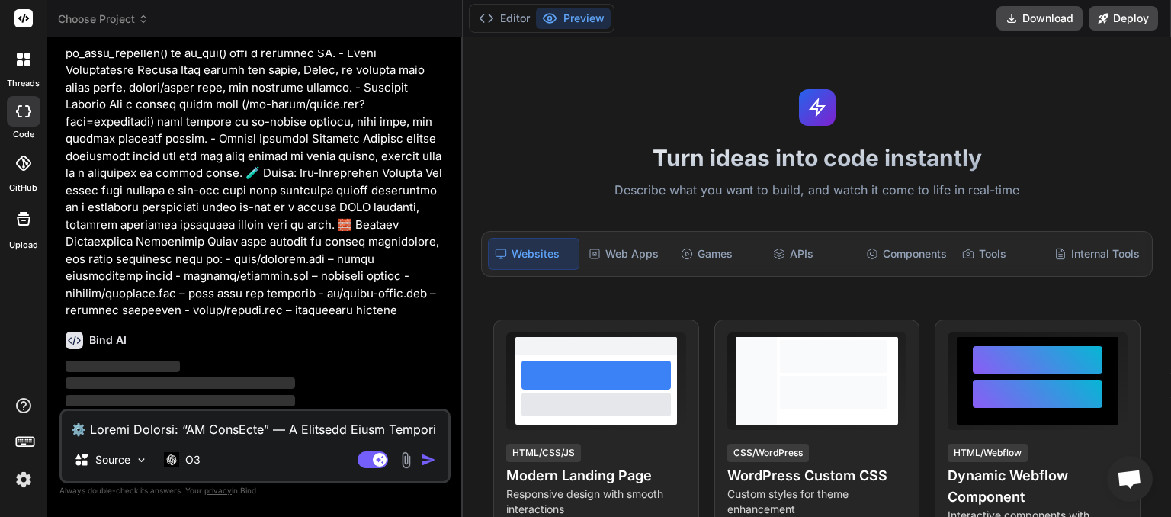
type textarea "x"
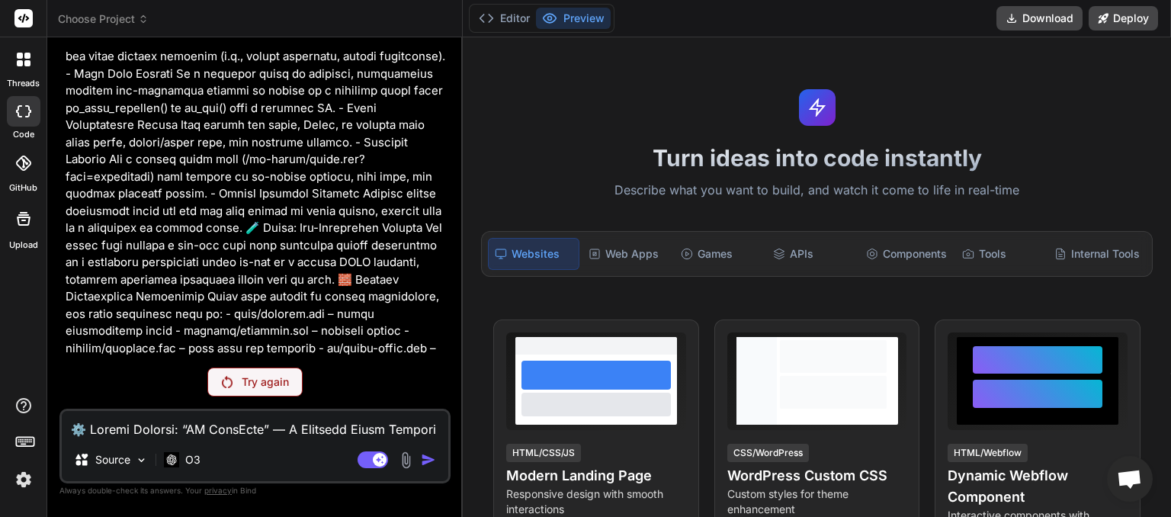
click at [224, 435] on textarea at bounding box center [255, 424] width 387 height 27
type textarea "d"
type textarea "x"
type textarea "de"
type textarea "x"
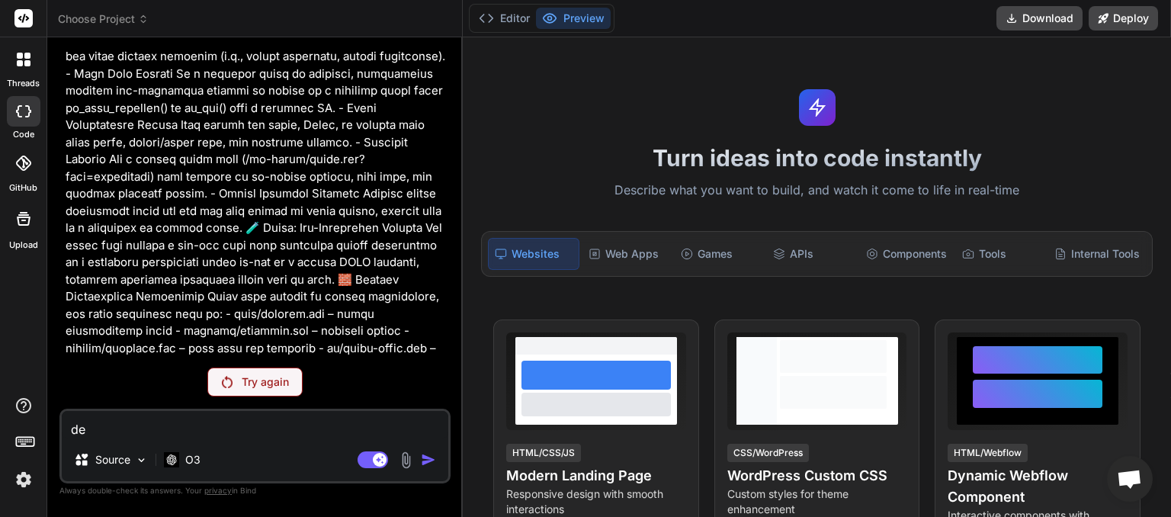
type textarea "del"
type textarea "x"
type textarea "dele"
type textarea "x"
type textarea "delet"
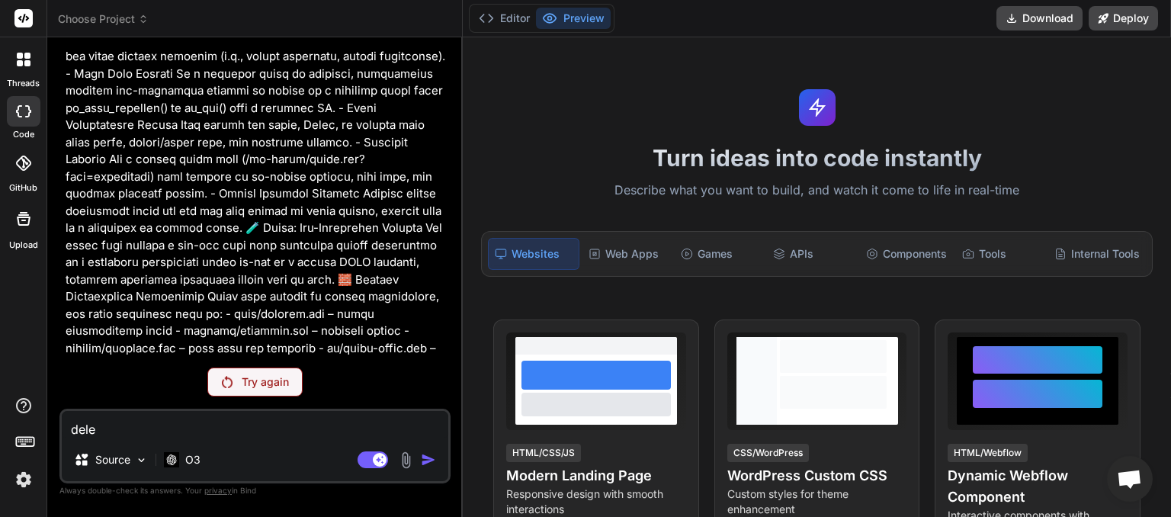
type textarea "x"
type textarea "delete"
type textarea "x"
type textarea "delete"
type textarea "x"
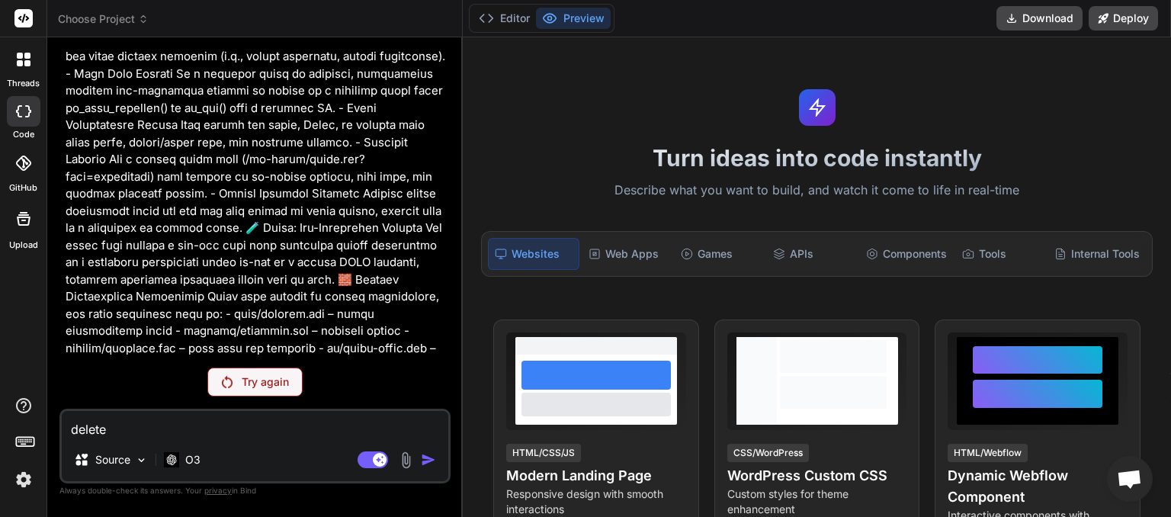
type textarea "delete p"
type textarea "x"
type textarea "delete pr"
type textarea "x"
type textarea "delete pro"
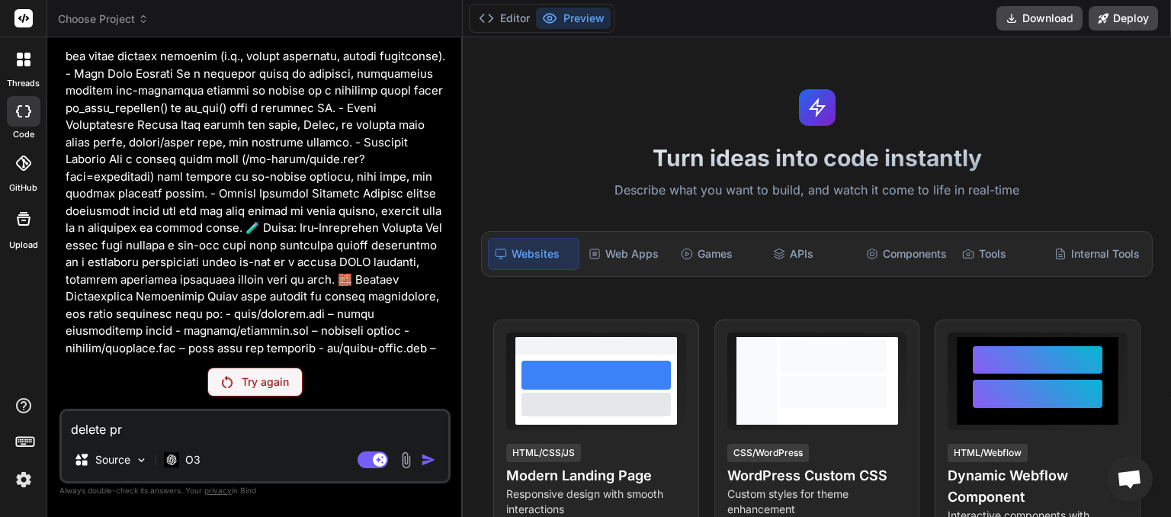
type textarea "x"
type textarea "delete proj"
type textarea "x"
type textarea "delete proje"
type textarea "x"
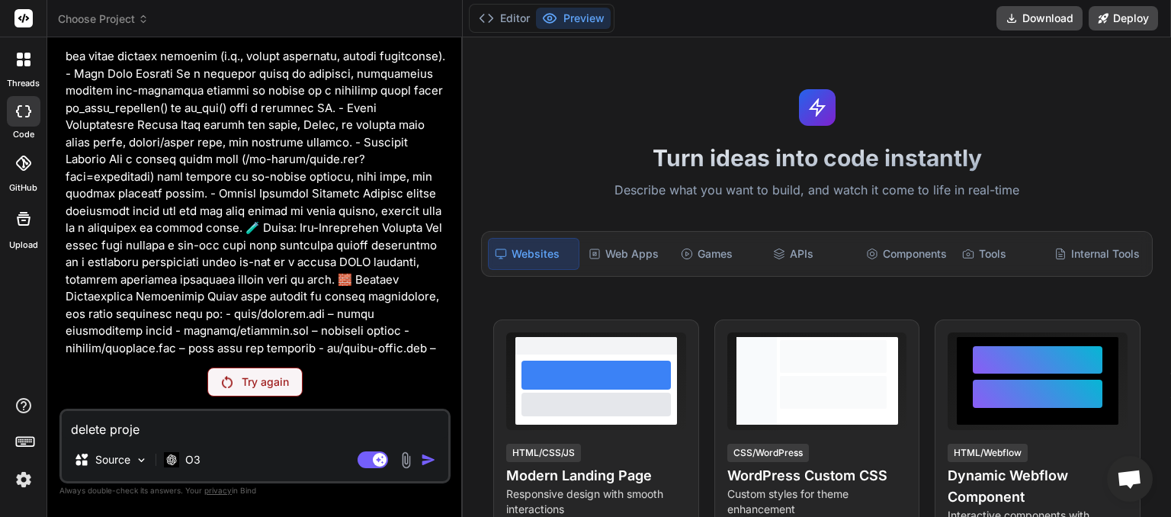
type textarea "delete projec"
type textarea "x"
type textarea "delete project"
type textarea "x"
type textarea "delete project"
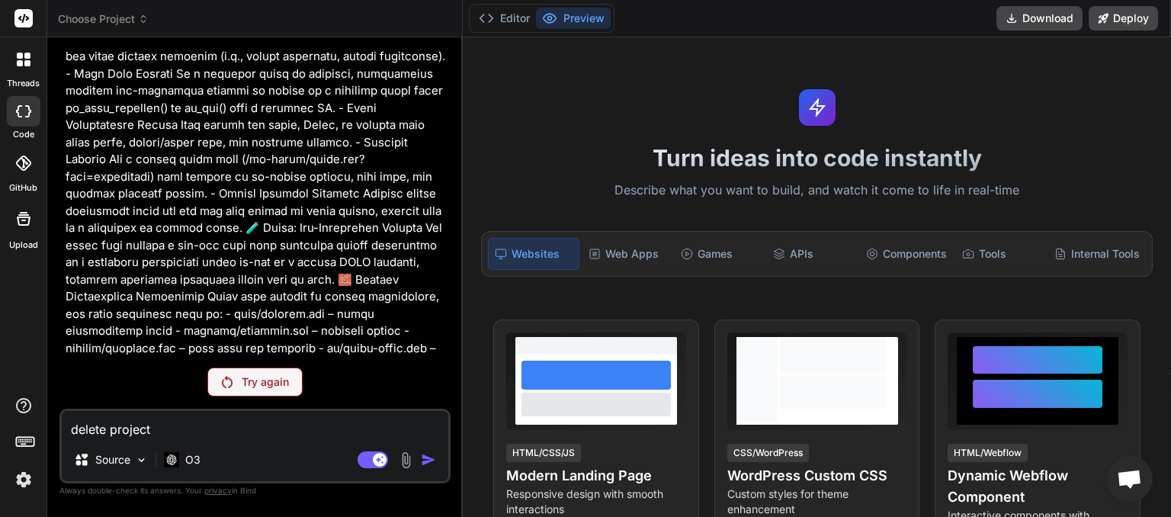
type textarea "x"
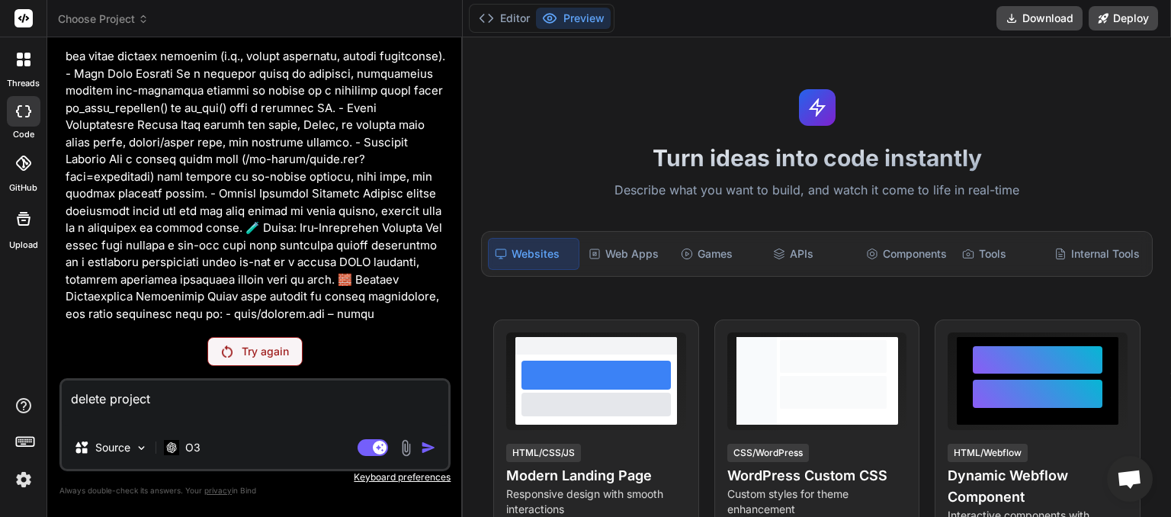
click at [188, 398] on textarea "delete project" at bounding box center [255, 404] width 387 height 46
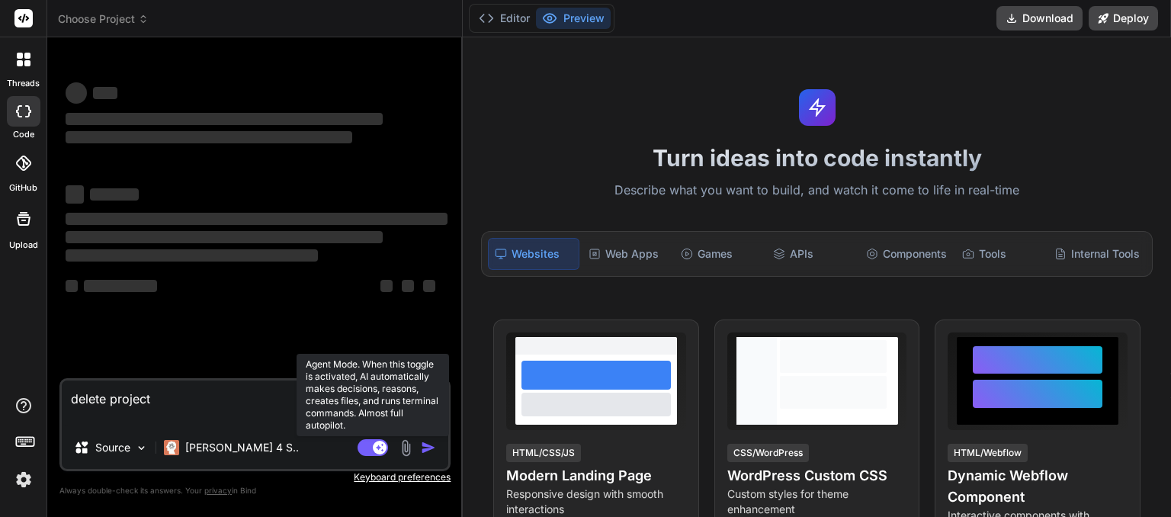
click at [362, 451] on rect at bounding box center [373, 447] width 31 height 17
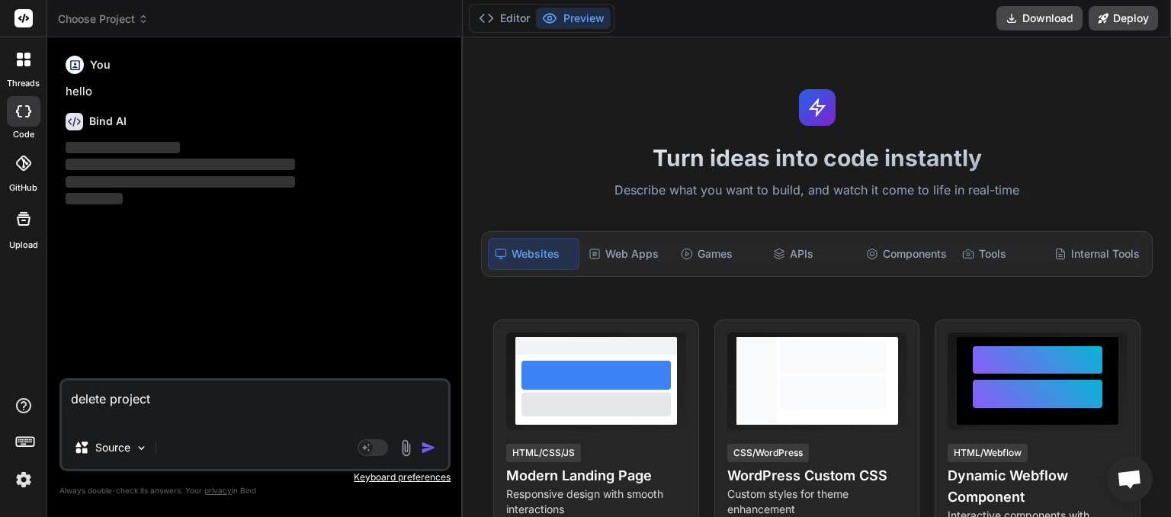
click at [427, 447] on img "button" at bounding box center [428, 447] width 15 height 15
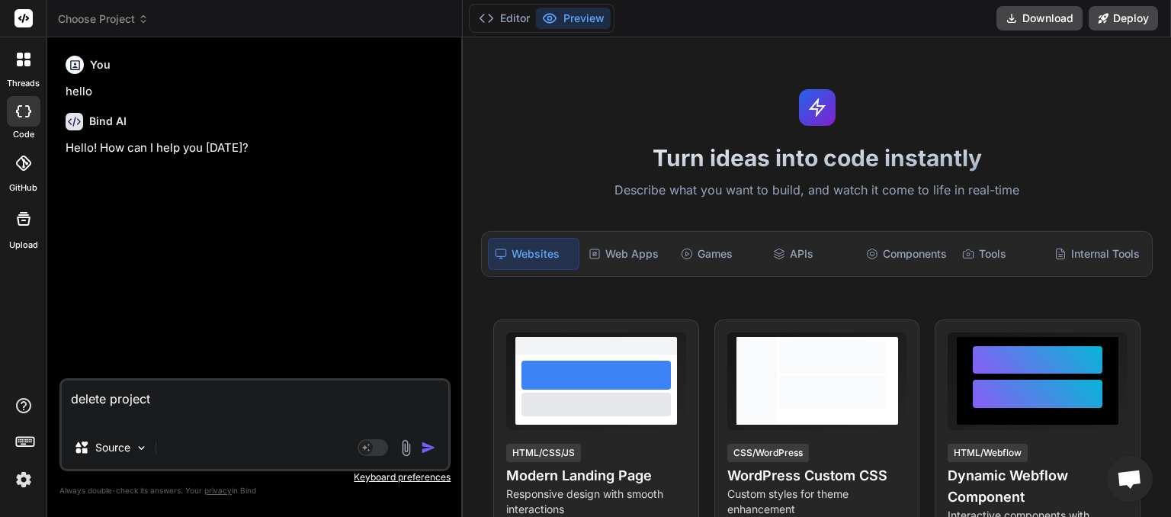
click at [143, 21] on icon at bounding box center [143, 22] width 5 height 2
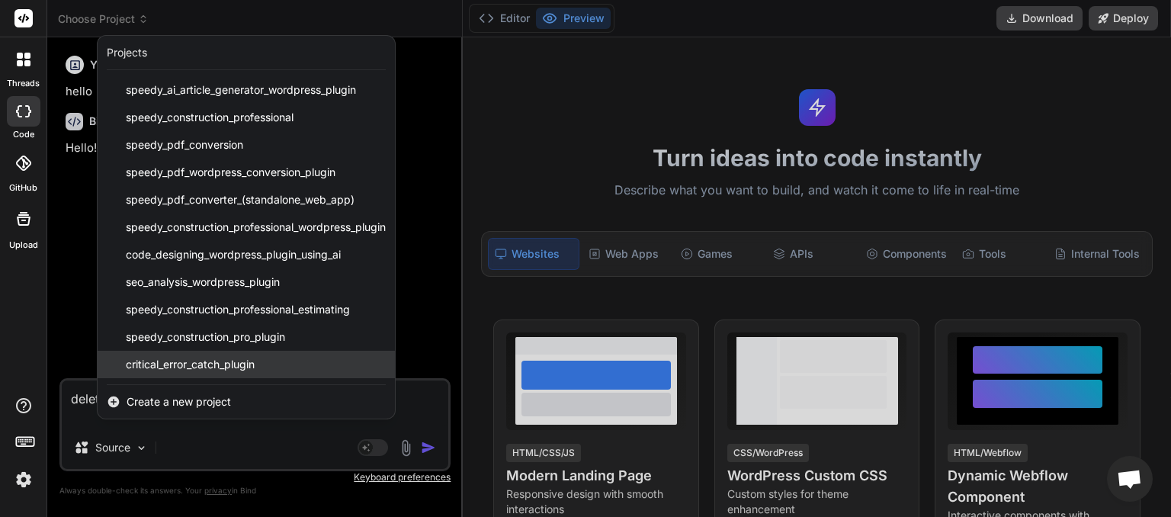
click at [191, 367] on span "critical_error_catch_plugin" at bounding box center [190, 364] width 129 height 15
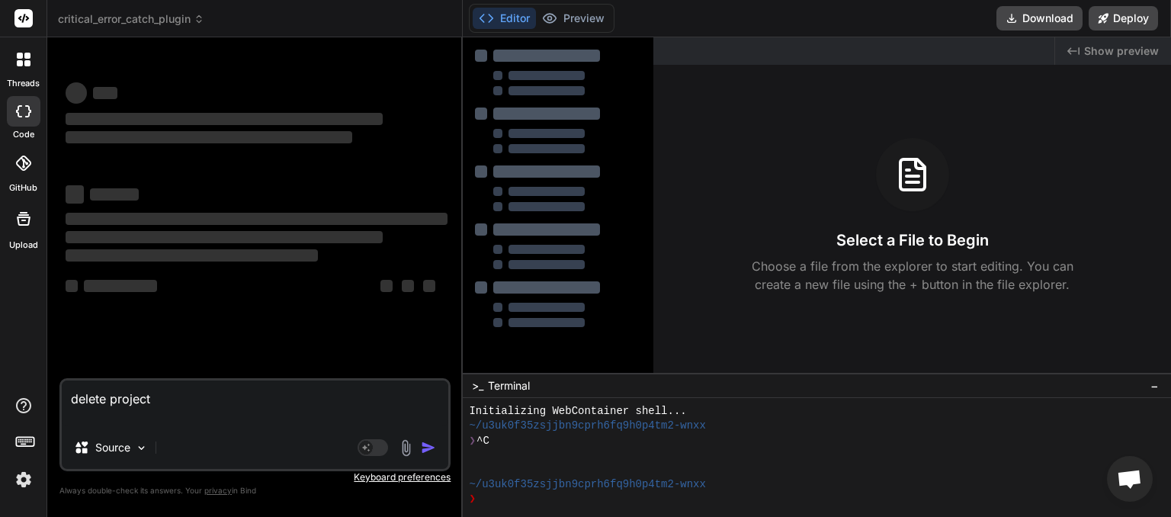
scroll to position [14, 0]
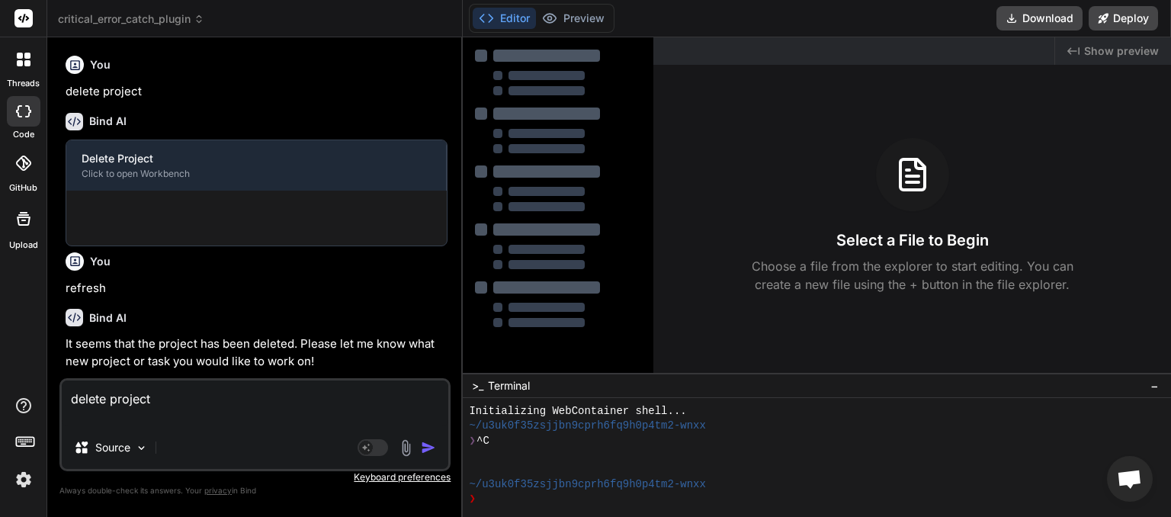
click at [163, 398] on textarea "delete project" at bounding box center [255, 404] width 387 height 46
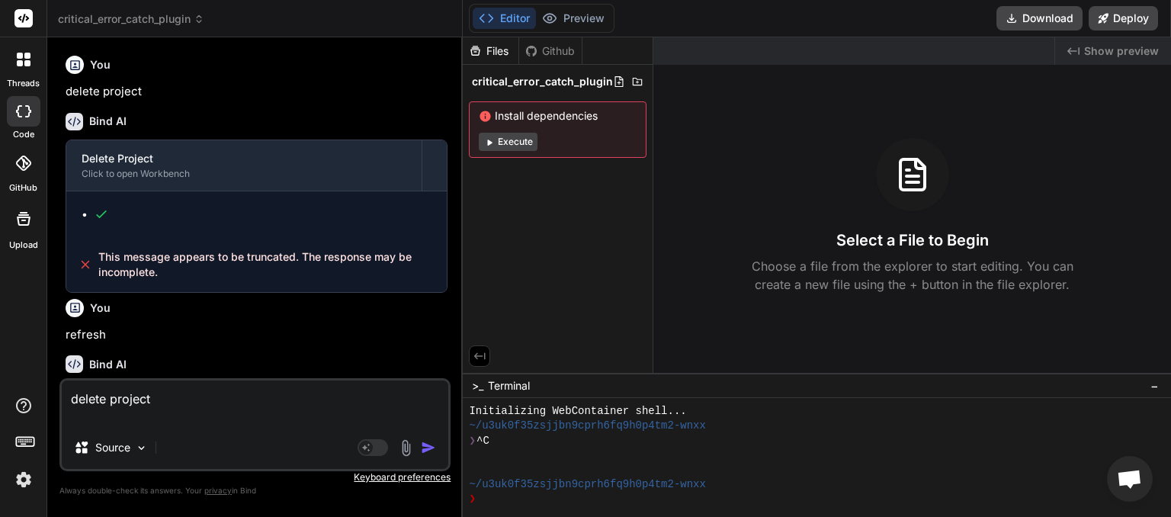
click at [431, 449] on img "button" at bounding box center [428, 447] width 15 height 15
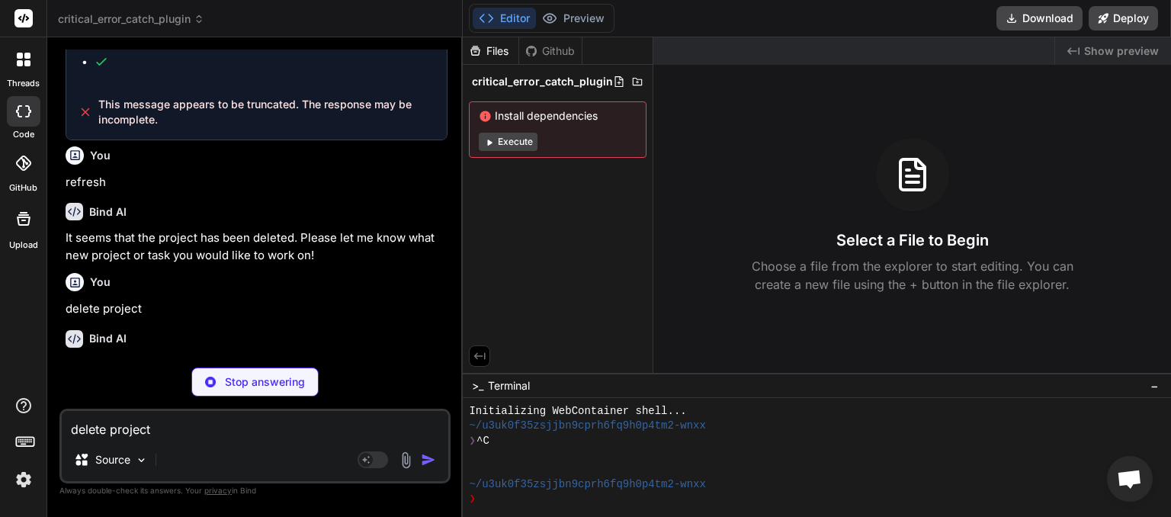
scroll to position [150, 0]
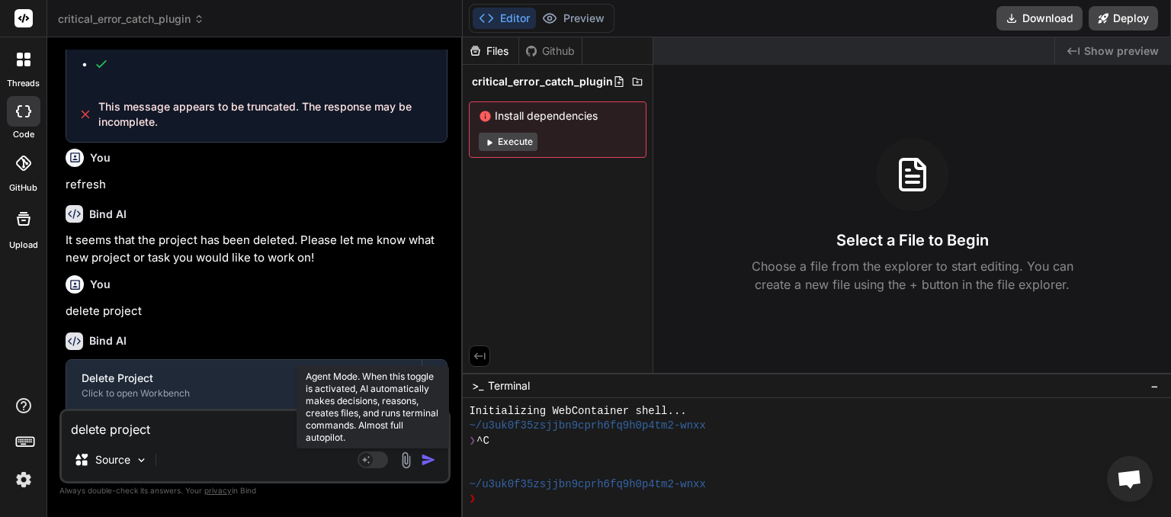
click at [372, 464] on rect at bounding box center [366, 460] width 14 height 14
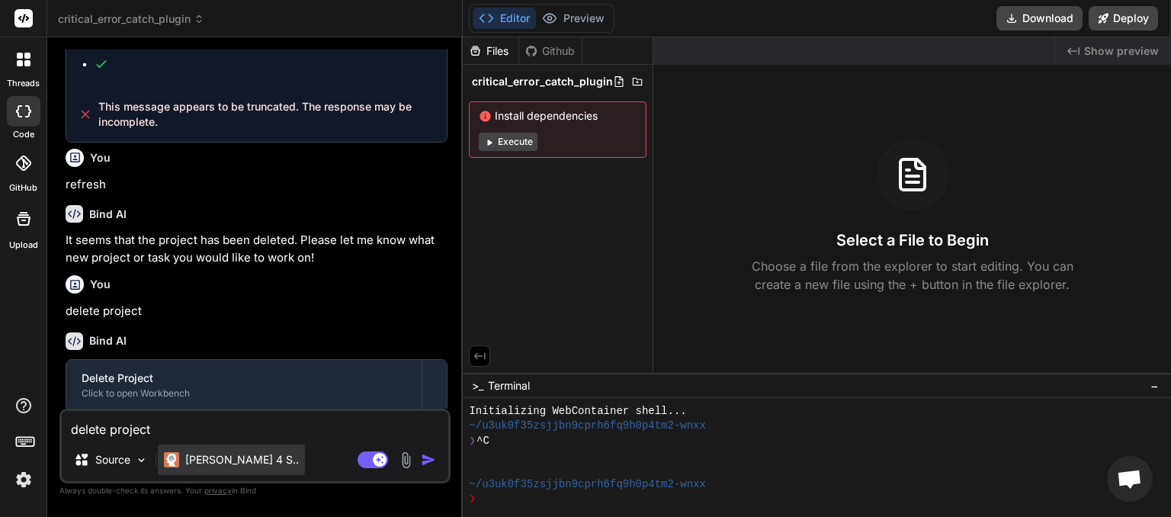
click at [250, 459] on div "[PERSON_NAME] 4 S.." at bounding box center [231, 460] width 147 height 31
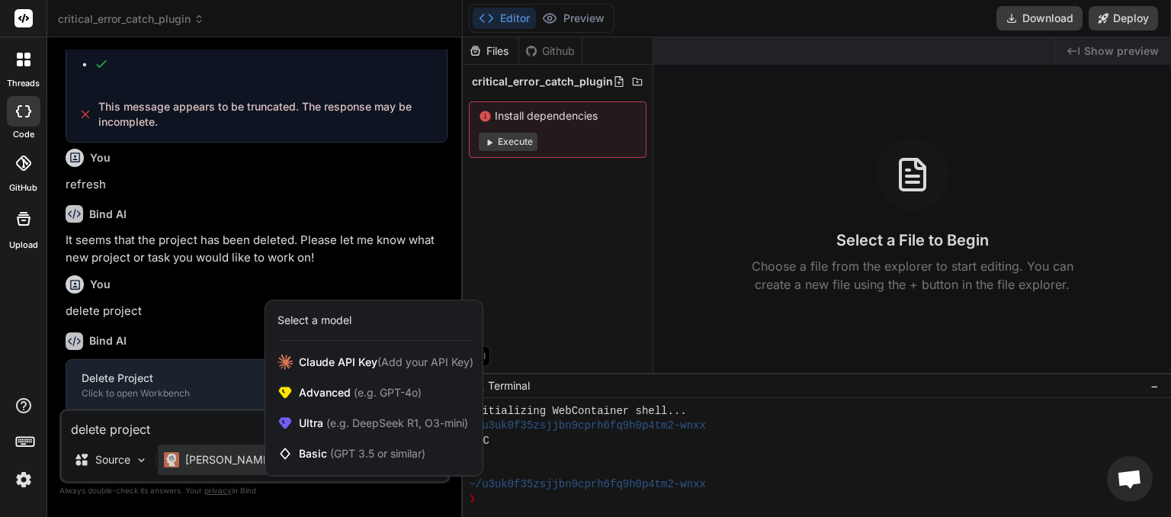
click at [166, 372] on div at bounding box center [585, 258] width 1171 height 517
type textarea "x"
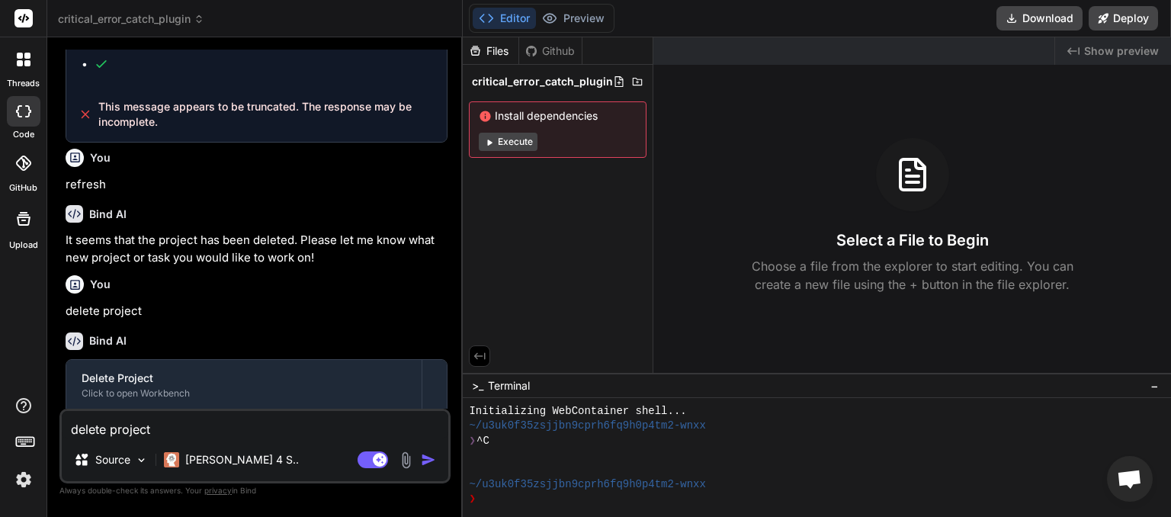
click at [150, 431] on textarea "delete project" at bounding box center [255, 424] width 387 height 27
paste textarea "⚙️ Loremi Dolorsi: “AM ConsEcte” — A Elitsedd Eiusm Tempori 🧠 Utla Etdolore Mag…"
type textarea "⚙️ Loremi Dolorsi: “AM ConsEcte” — A Elitsedd Eiusm Tempori 🧠 Utla Etdolore Mag…"
type textarea "x"
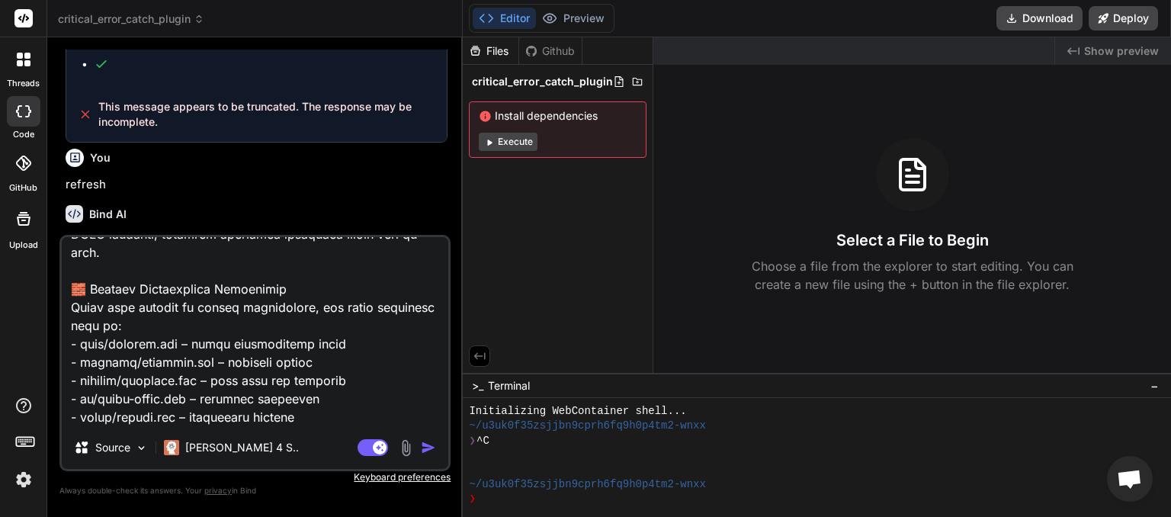
type textarea "⚙️ Loremi Dolorsi: “AM ConsEcte” — A Elitsedd Eiusm Tempori 🧠 Utla Etdolore Mag…"
click at [426, 442] on img "button" at bounding box center [428, 447] width 15 height 15
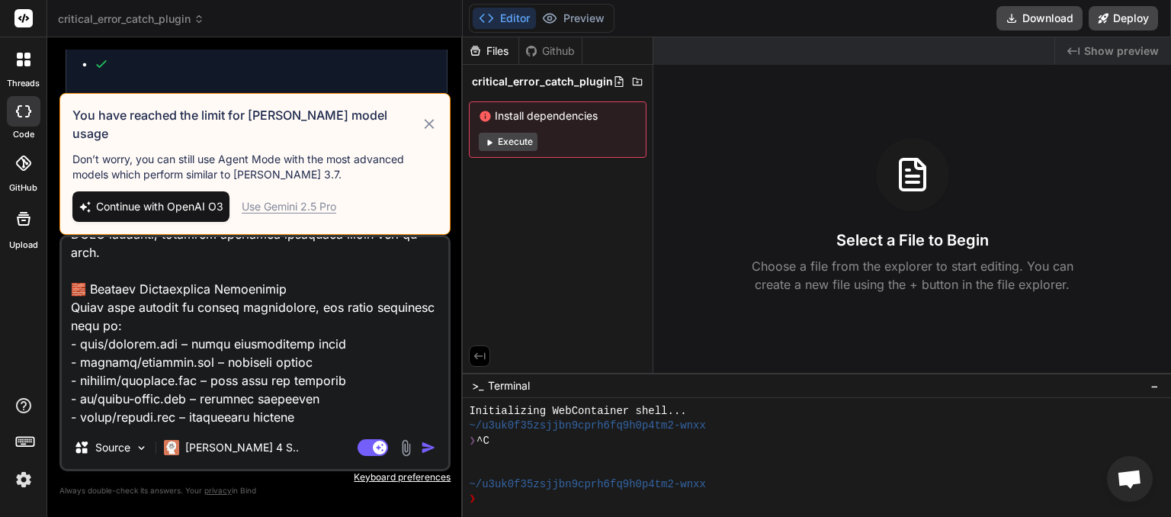
click at [258, 210] on div "Use Gemini 2.5 Pro" at bounding box center [289, 206] width 95 height 15
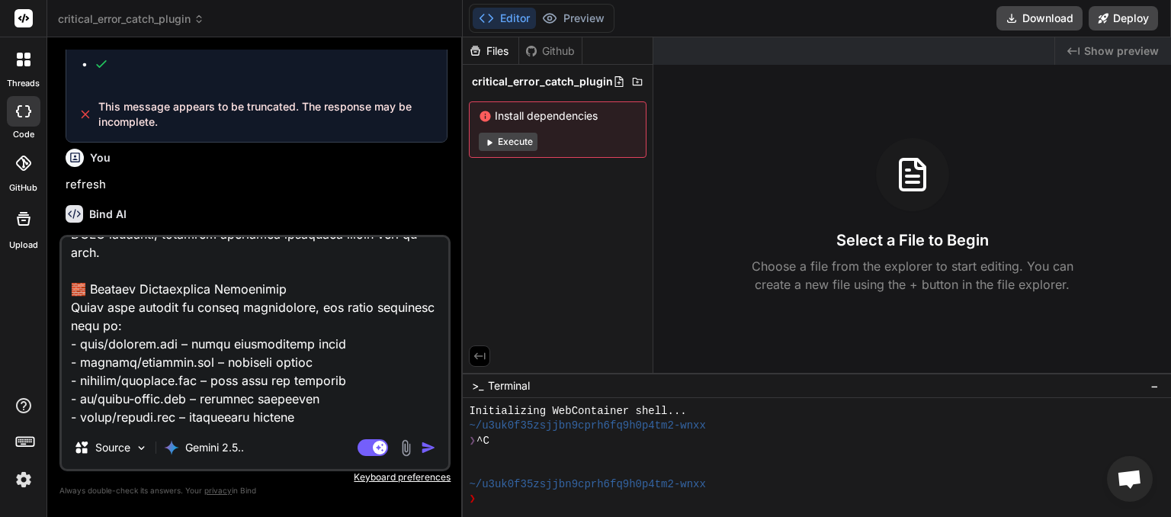
click at [423, 453] on img "button" at bounding box center [428, 447] width 15 height 15
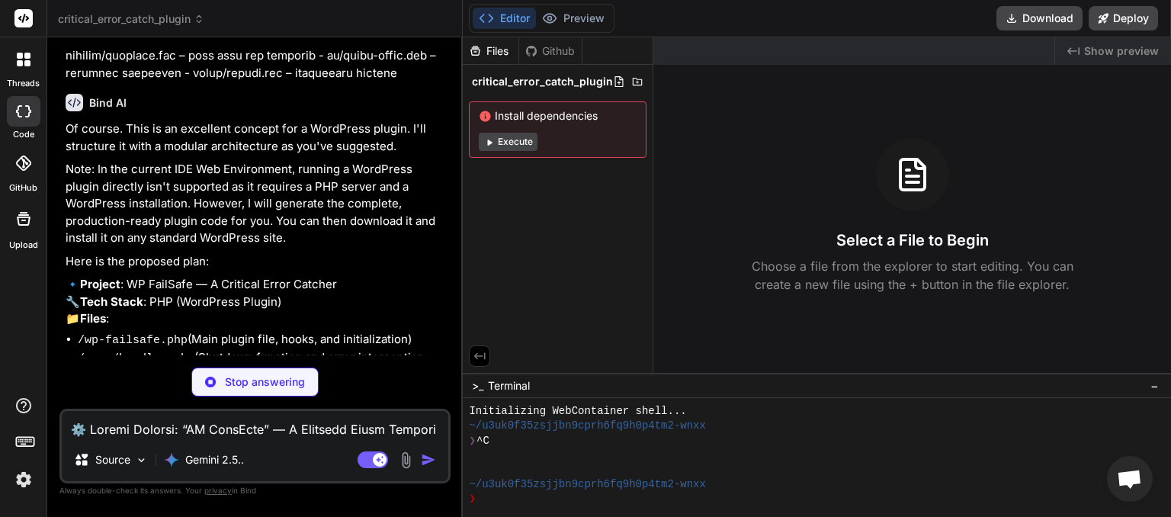
scroll to position [1129, 0]
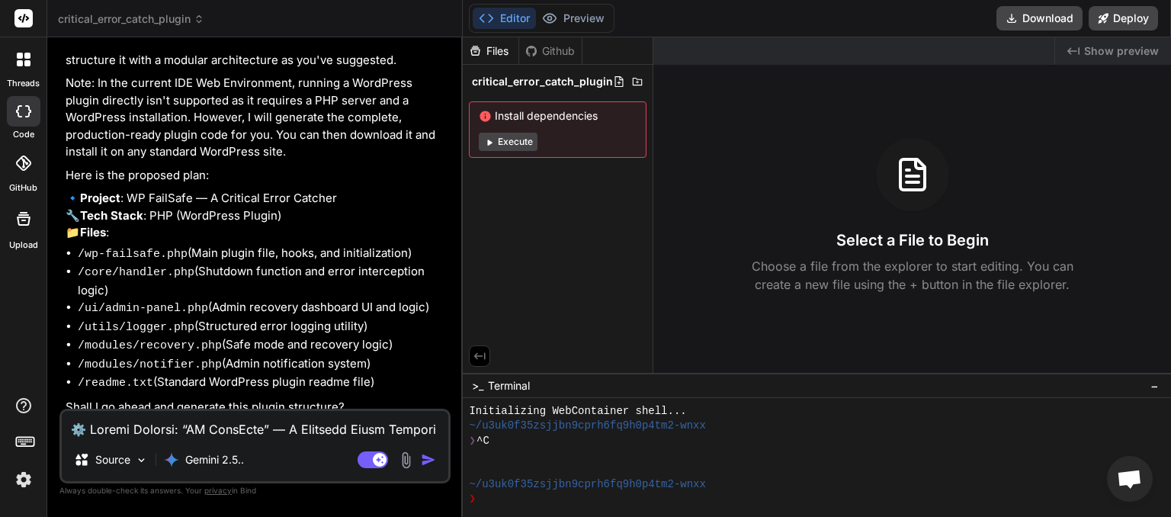
type textarea "x"
click at [194, 424] on textarea at bounding box center [255, 424] width 387 height 27
type textarea "y"
type textarea "x"
type textarea "ye"
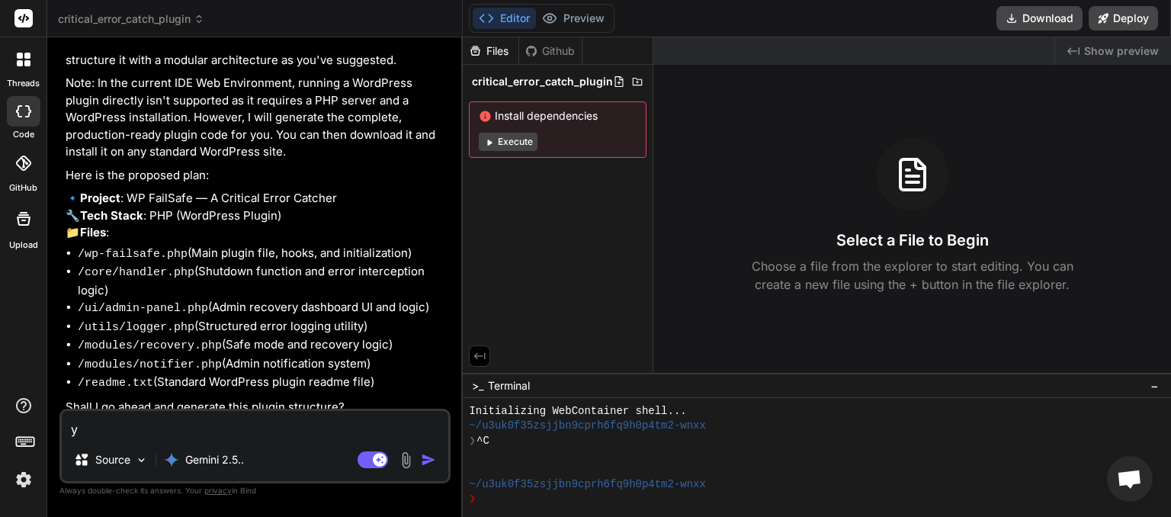
type textarea "x"
type textarea "yes"
type textarea "x"
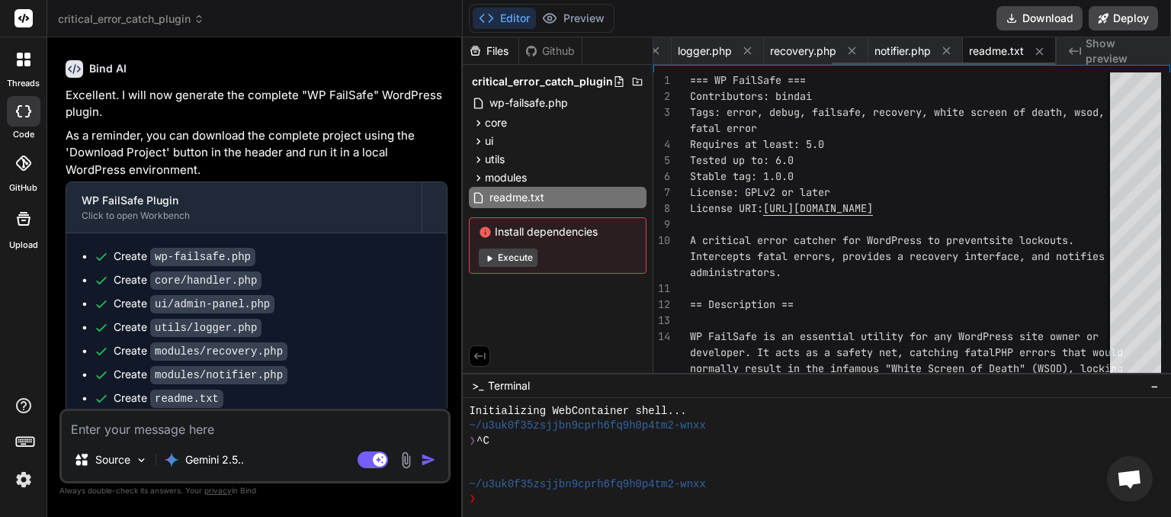
scroll to position [0, 320]
click at [1020, 20] on button "Download" at bounding box center [1040, 18] width 86 height 24
click at [1046, 22] on button "Download" at bounding box center [1040, 18] width 86 height 24
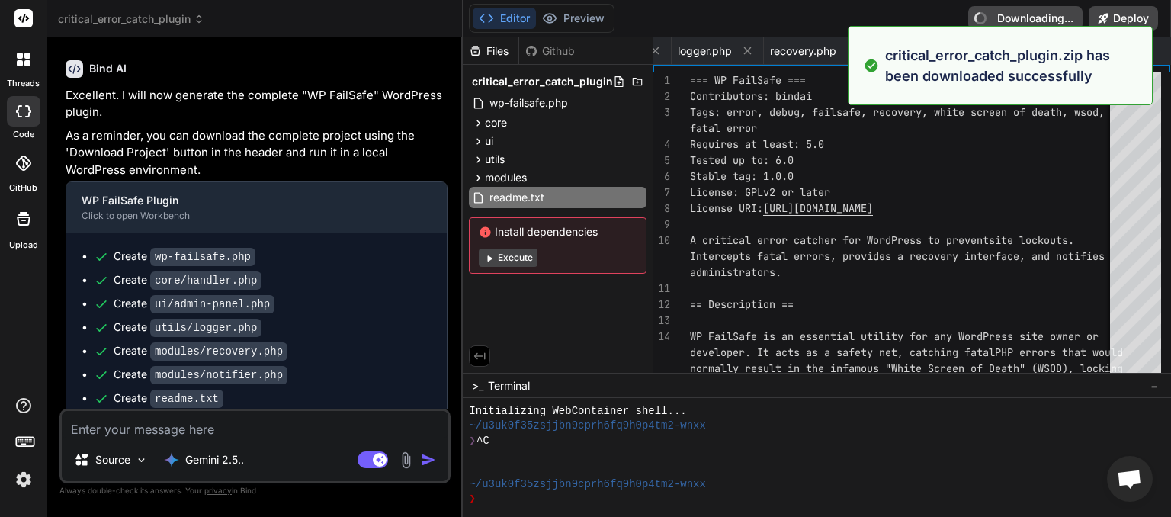
type textarea "x"
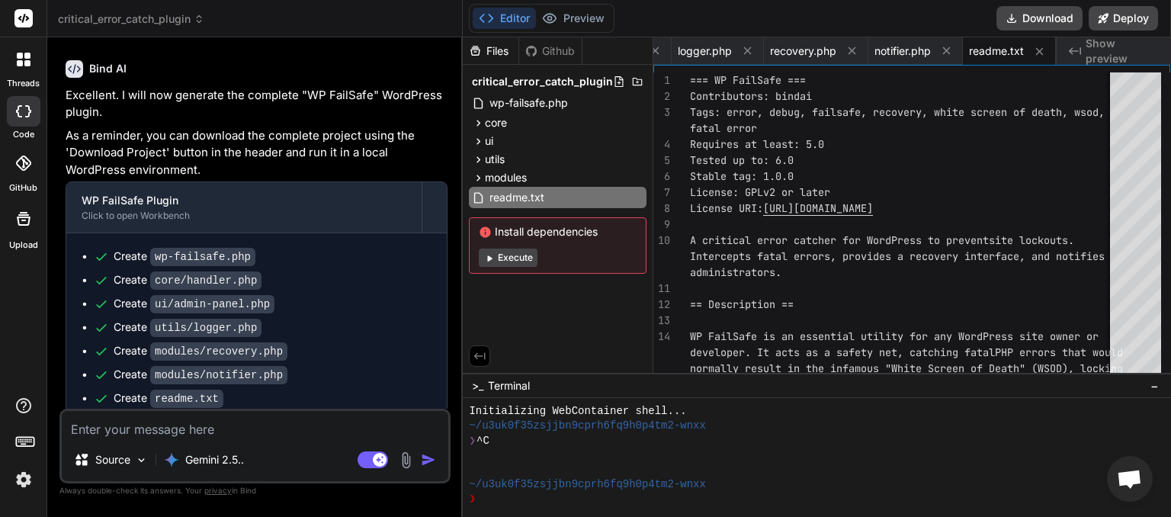
click at [199, 20] on icon at bounding box center [199, 19] width 11 height 11
